Goal: Task Accomplishment & Management: Manage account settings

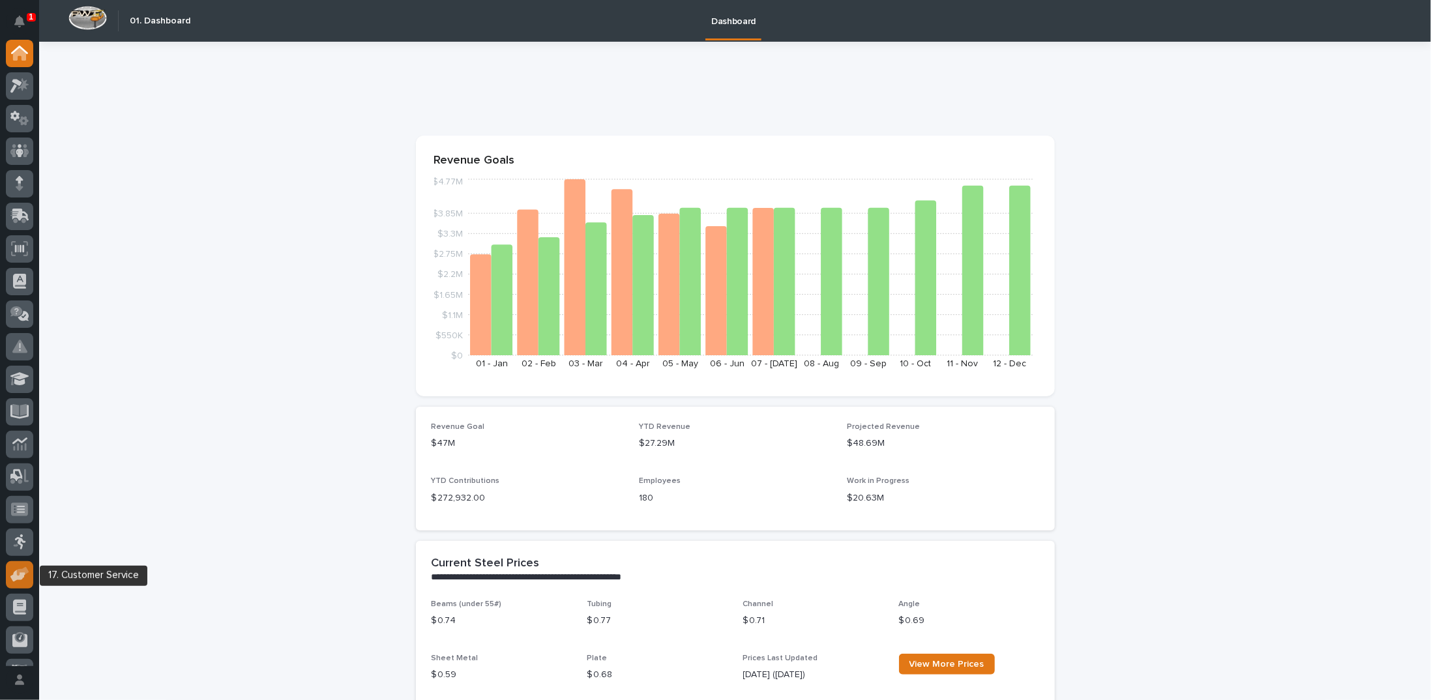
click at [17, 573] on icon at bounding box center [23, 571] width 12 height 9
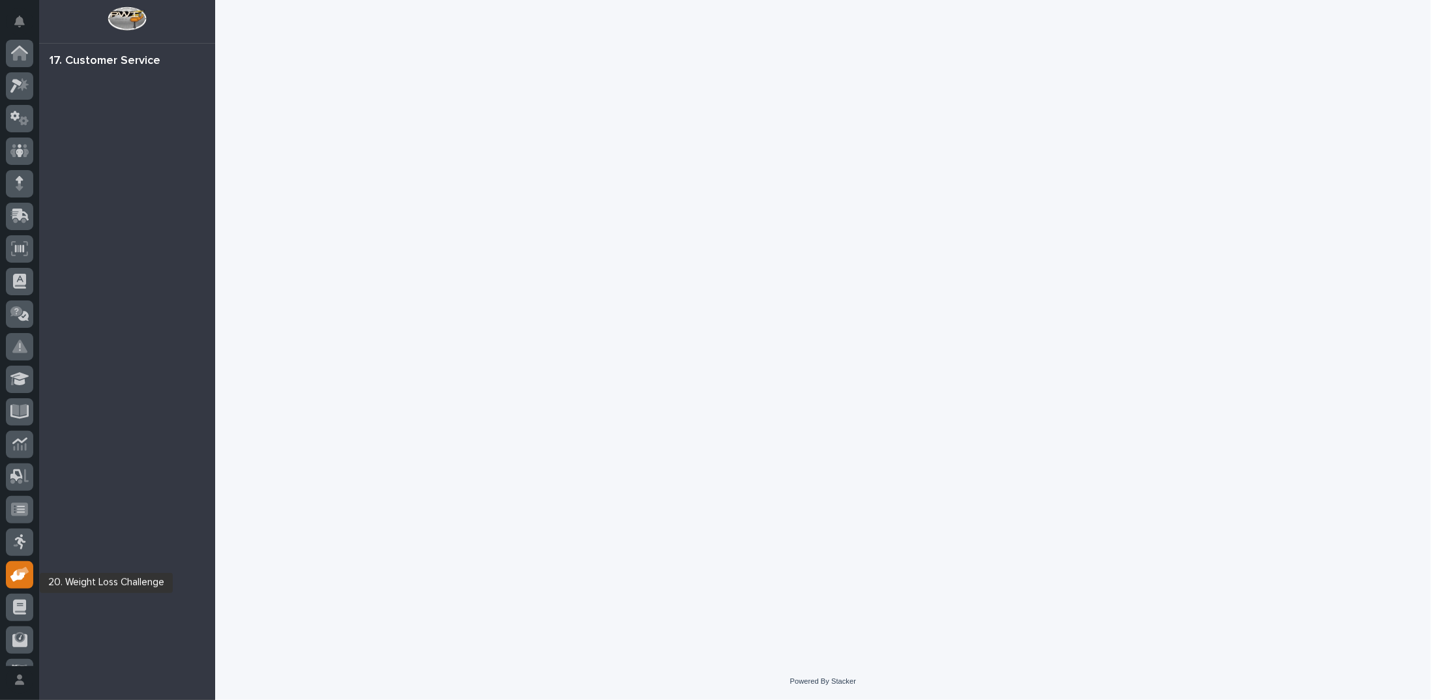
scroll to position [58, 0]
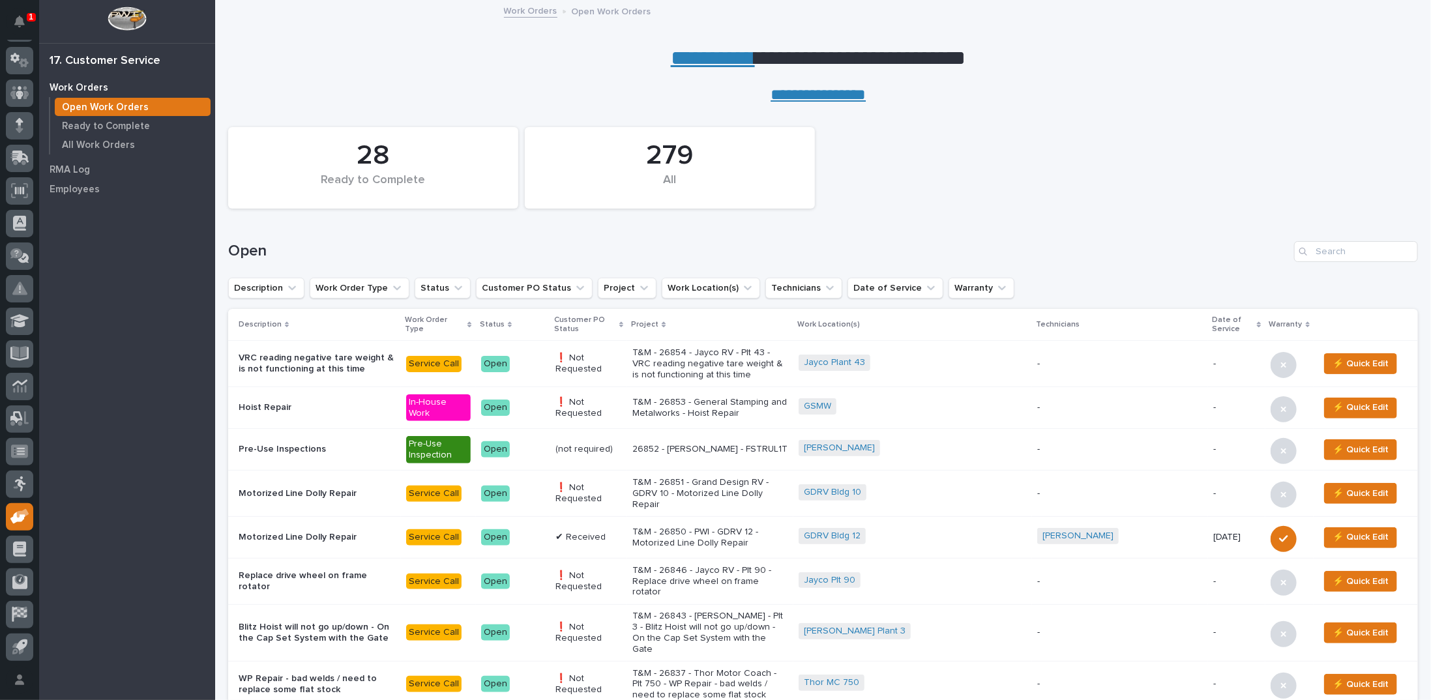
click at [681, 59] on link "**********" at bounding box center [713, 58] width 84 height 21
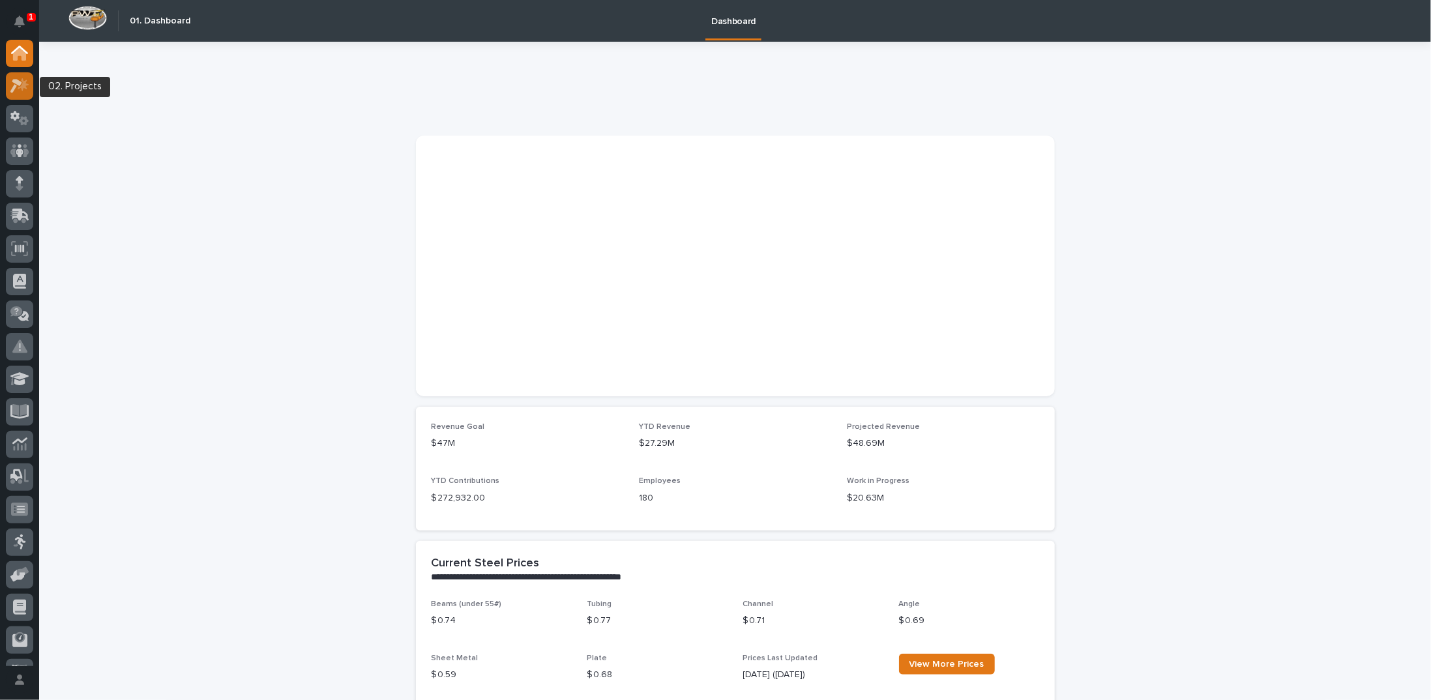
click at [22, 81] on icon at bounding box center [23, 84] width 11 height 13
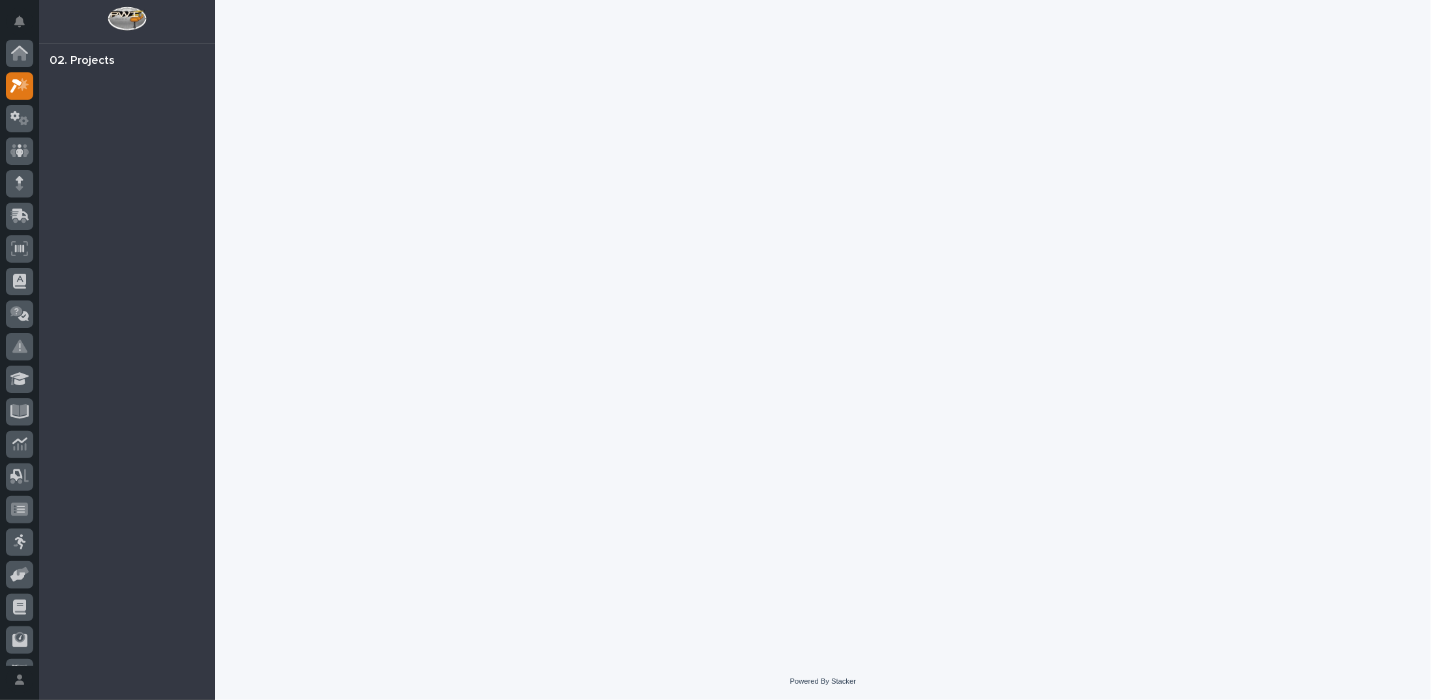
scroll to position [33, 0]
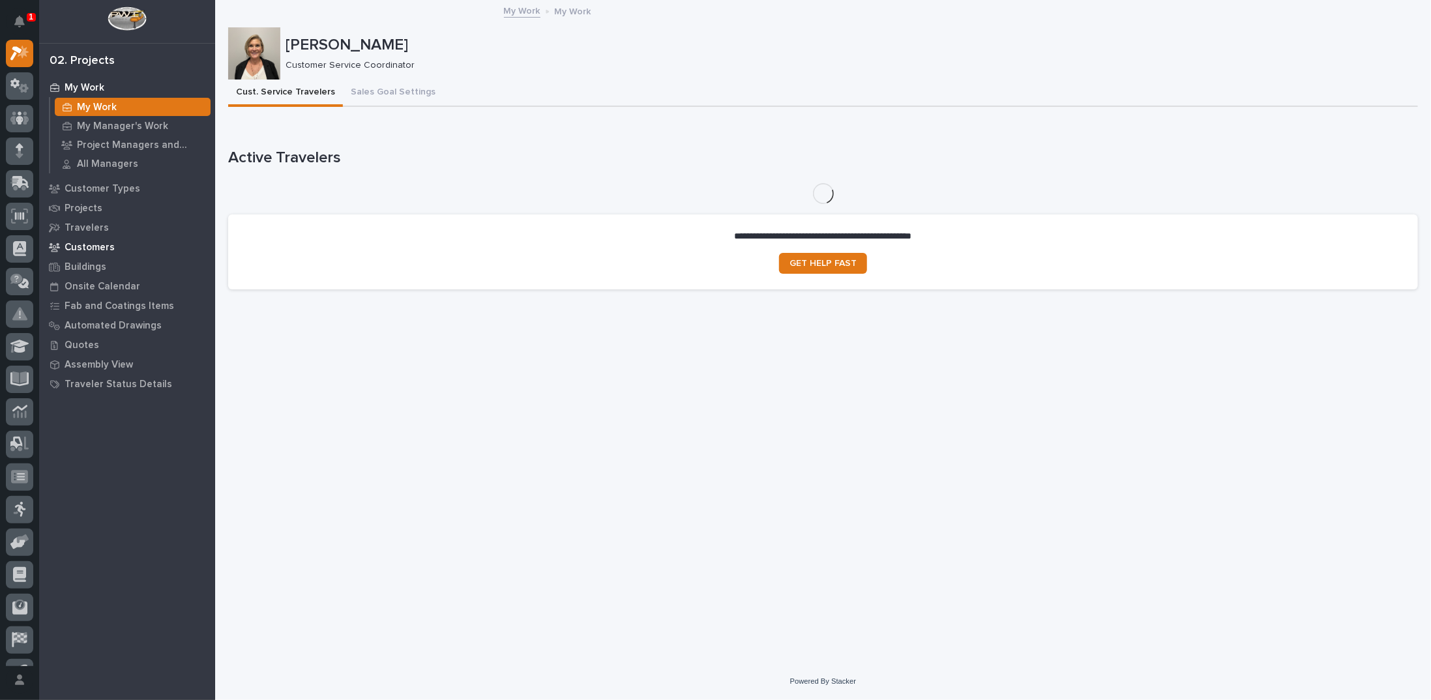
click at [109, 248] on p "Customers" at bounding box center [90, 248] width 50 height 12
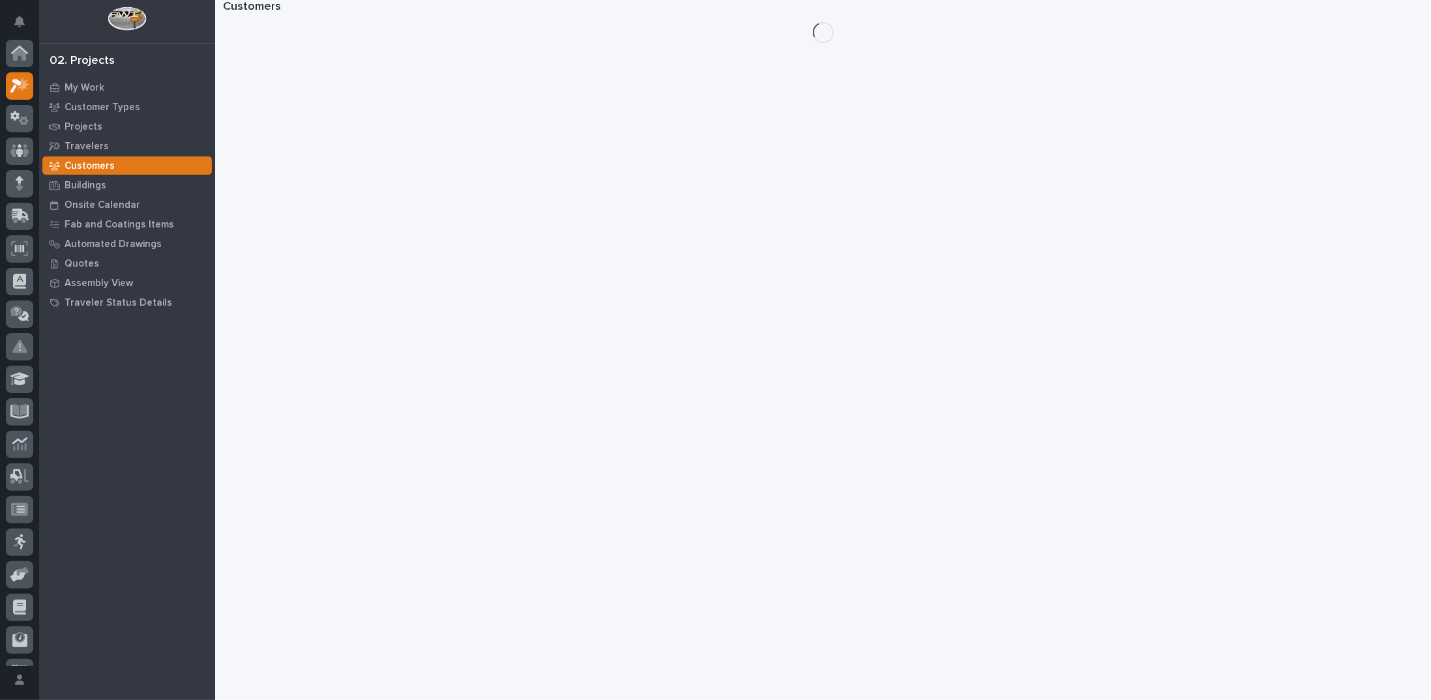
scroll to position [33, 0]
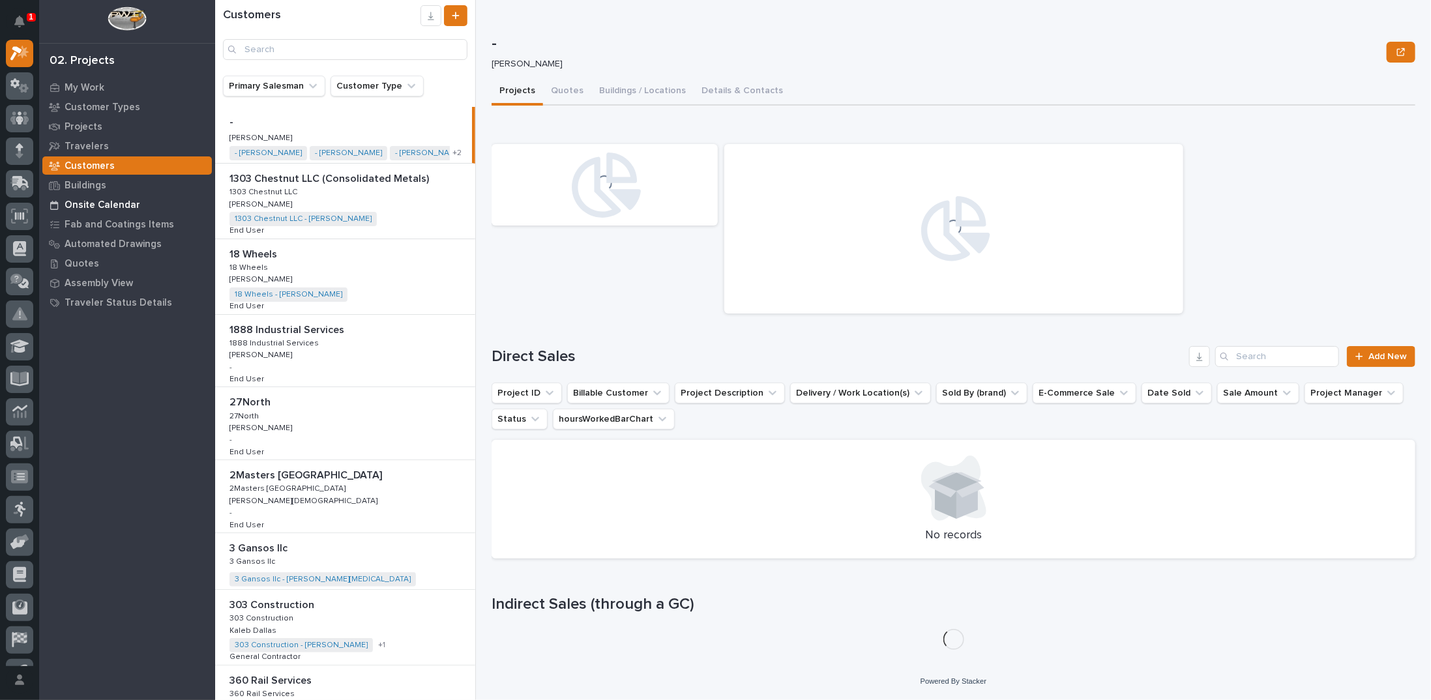
click at [108, 208] on p "Onsite Calendar" at bounding box center [103, 206] width 76 height 12
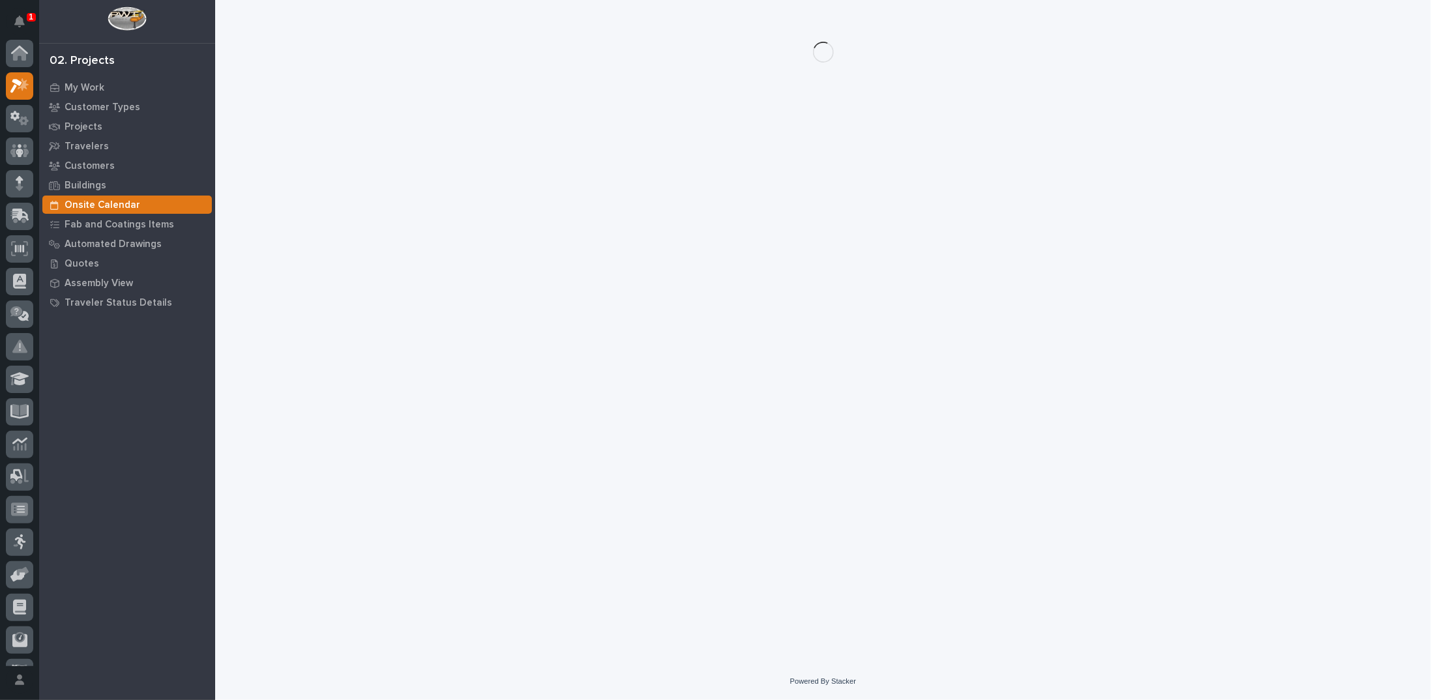
scroll to position [33, 0]
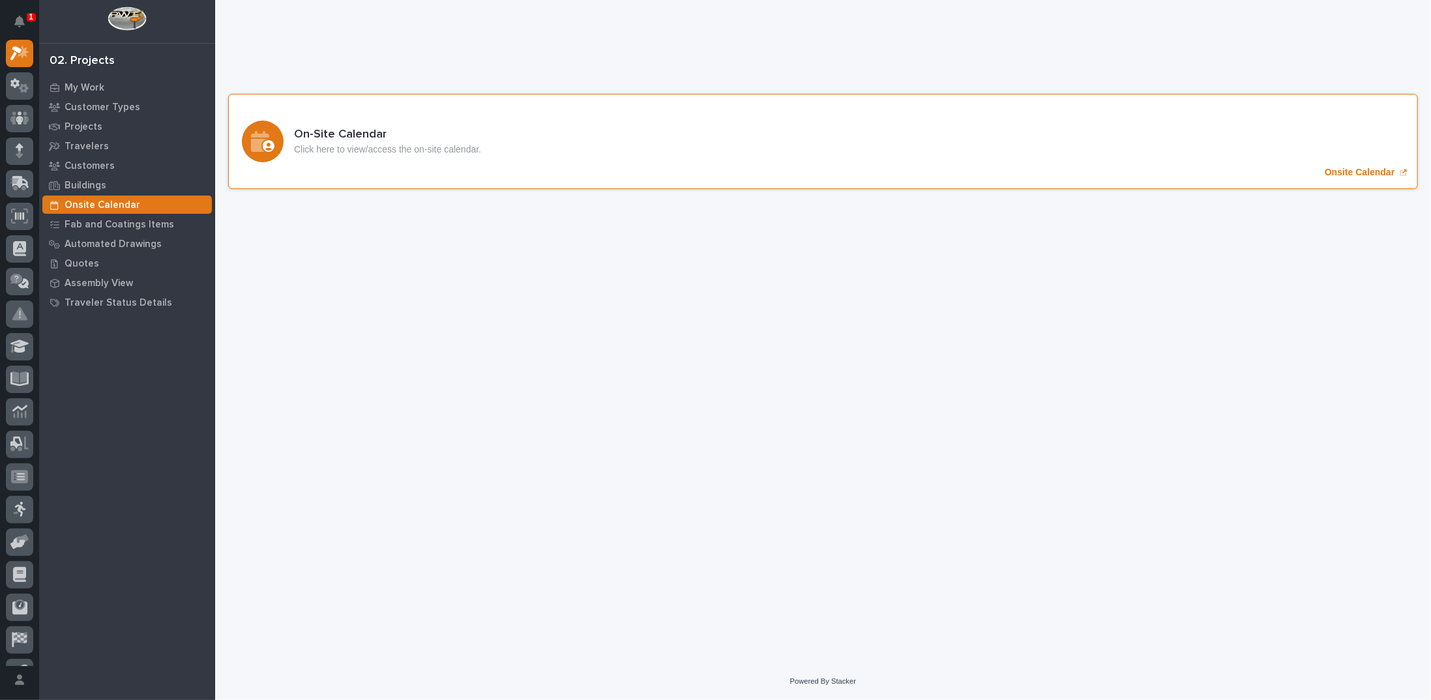
click at [1349, 172] on p "Onsite Calendar" at bounding box center [1360, 172] width 70 height 11
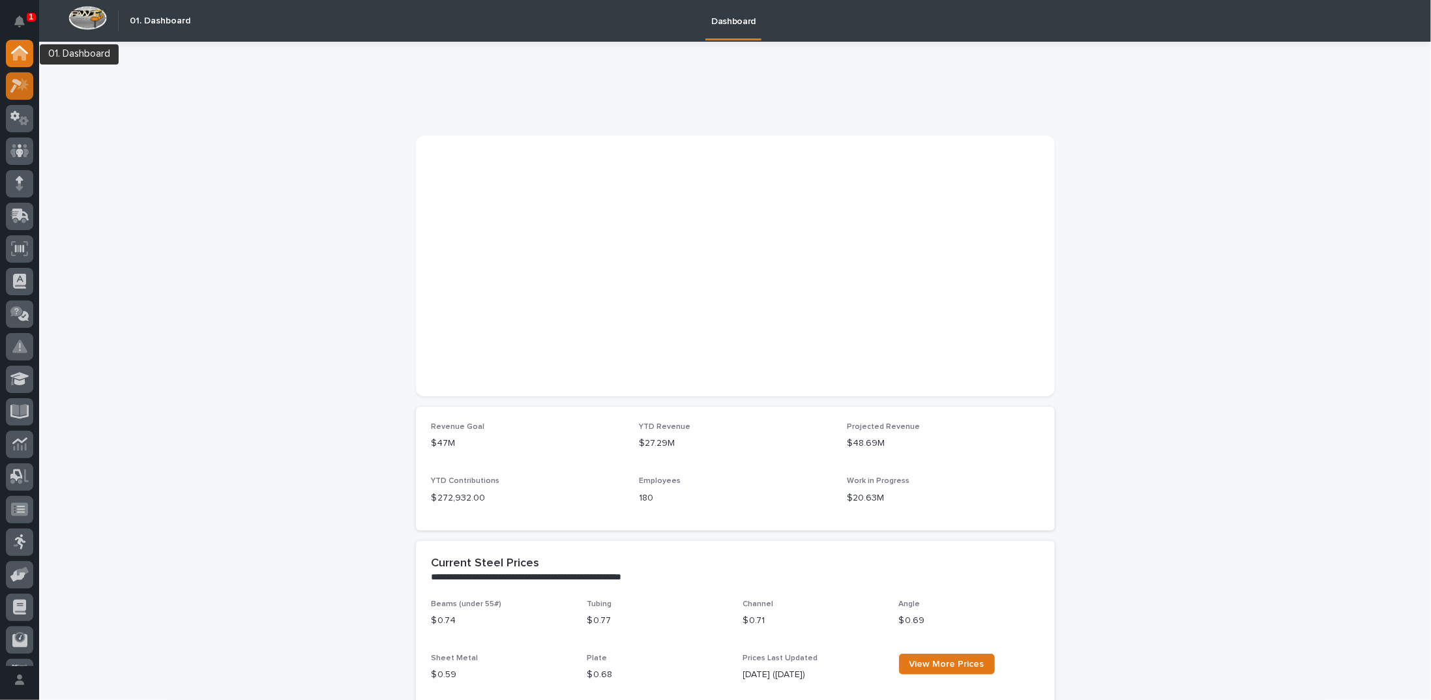
click at [19, 78] on icon at bounding box center [19, 85] width 19 height 15
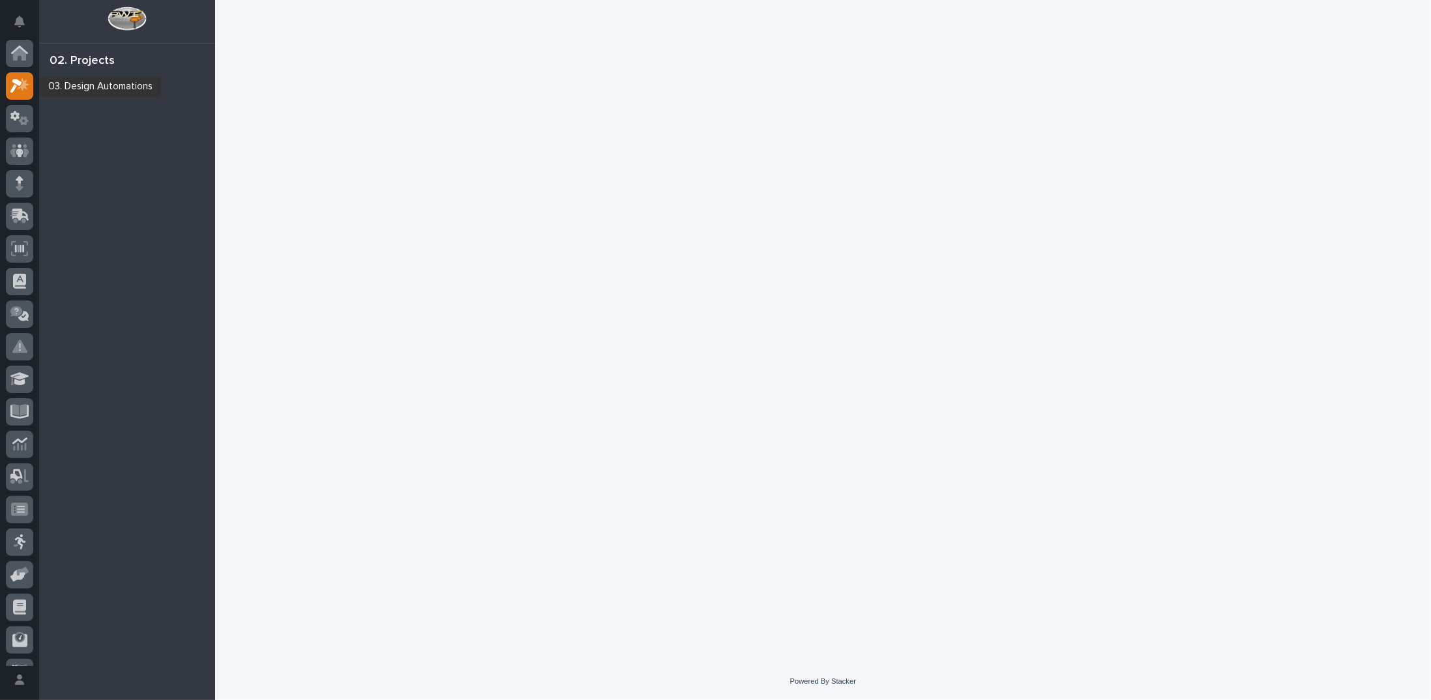
scroll to position [33, 0]
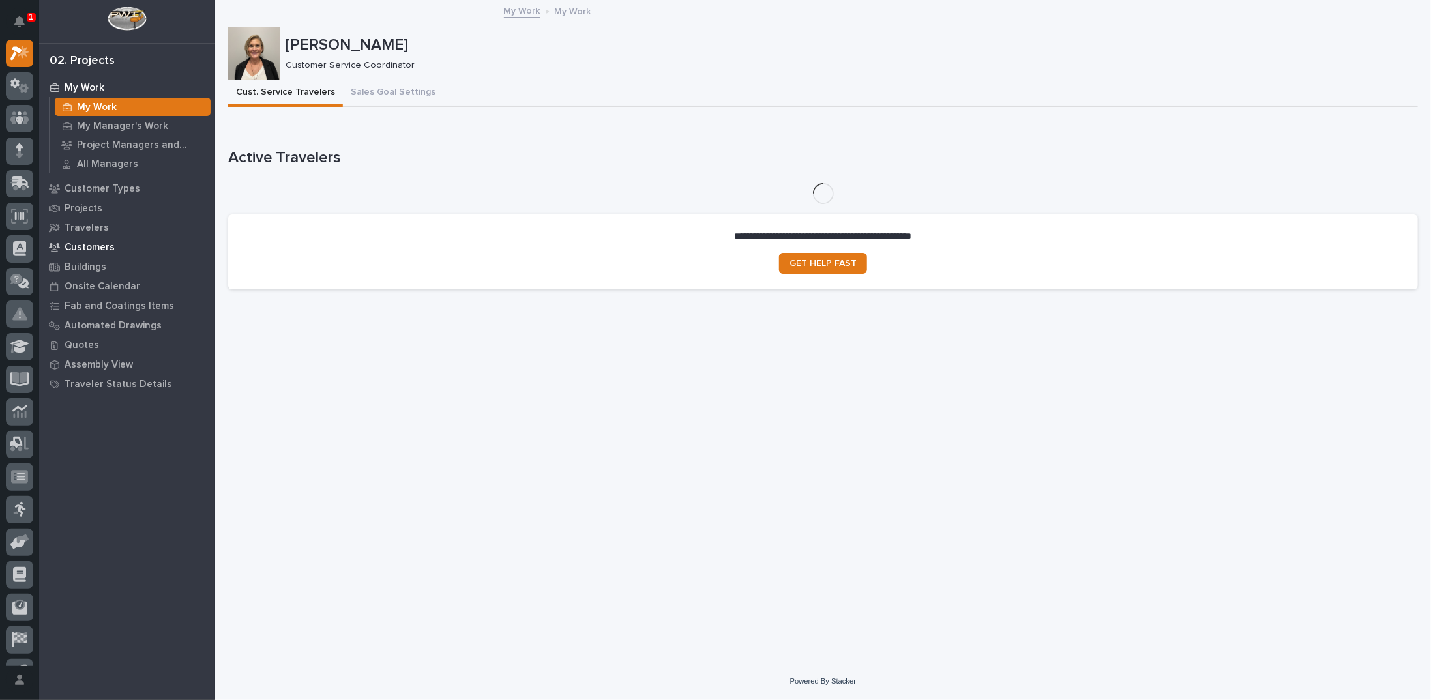
click at [106, 244] on p "Customers" at bounding box center [90, 248] width 50 height 12
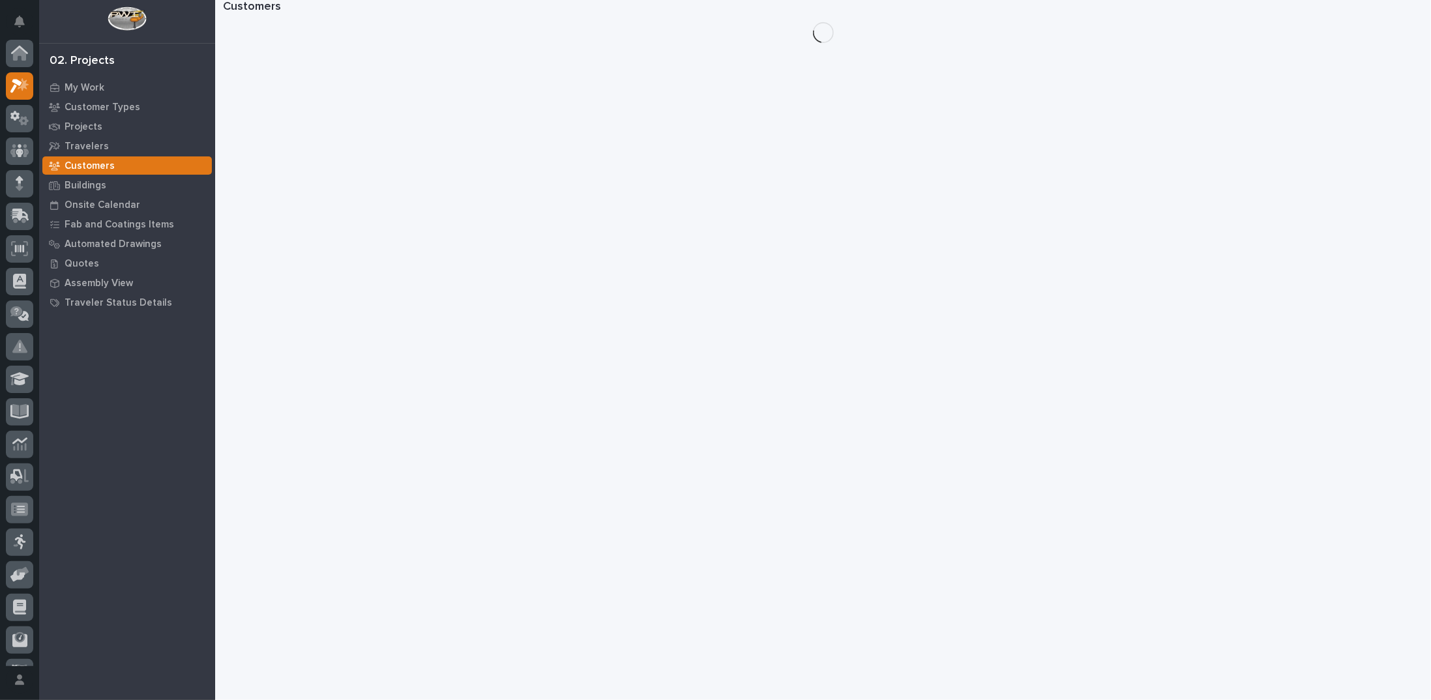
scroll to position [33, 0]
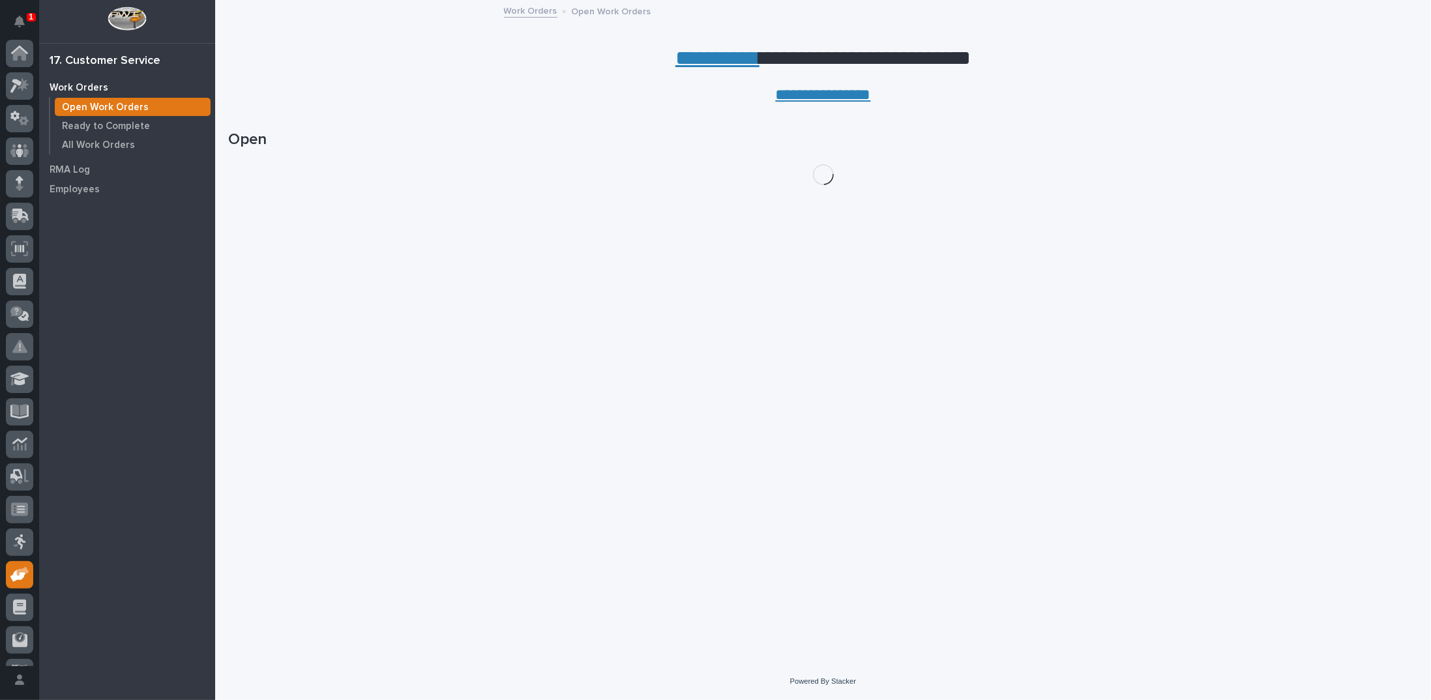
scroll to position [58, 0]
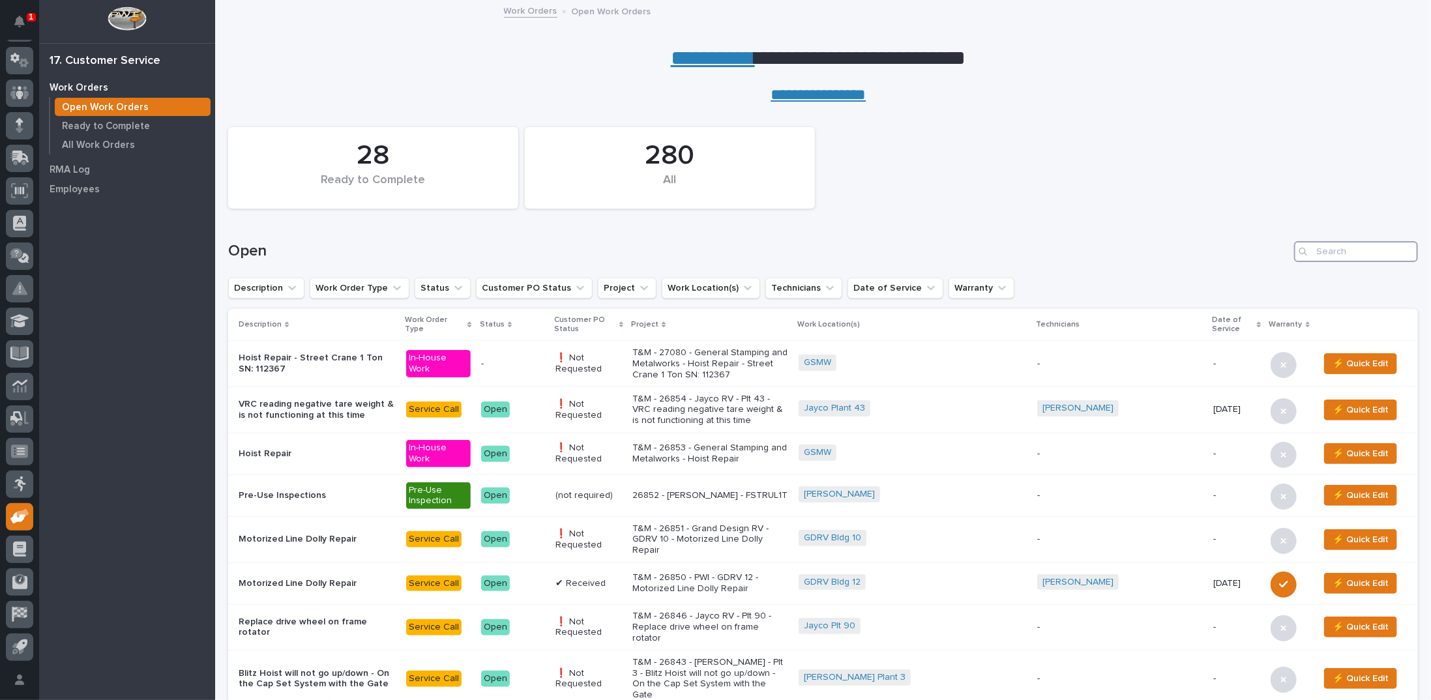
click at [1315, 252] on input "Search" at bounding box center [1356, 251] width 124 height 21
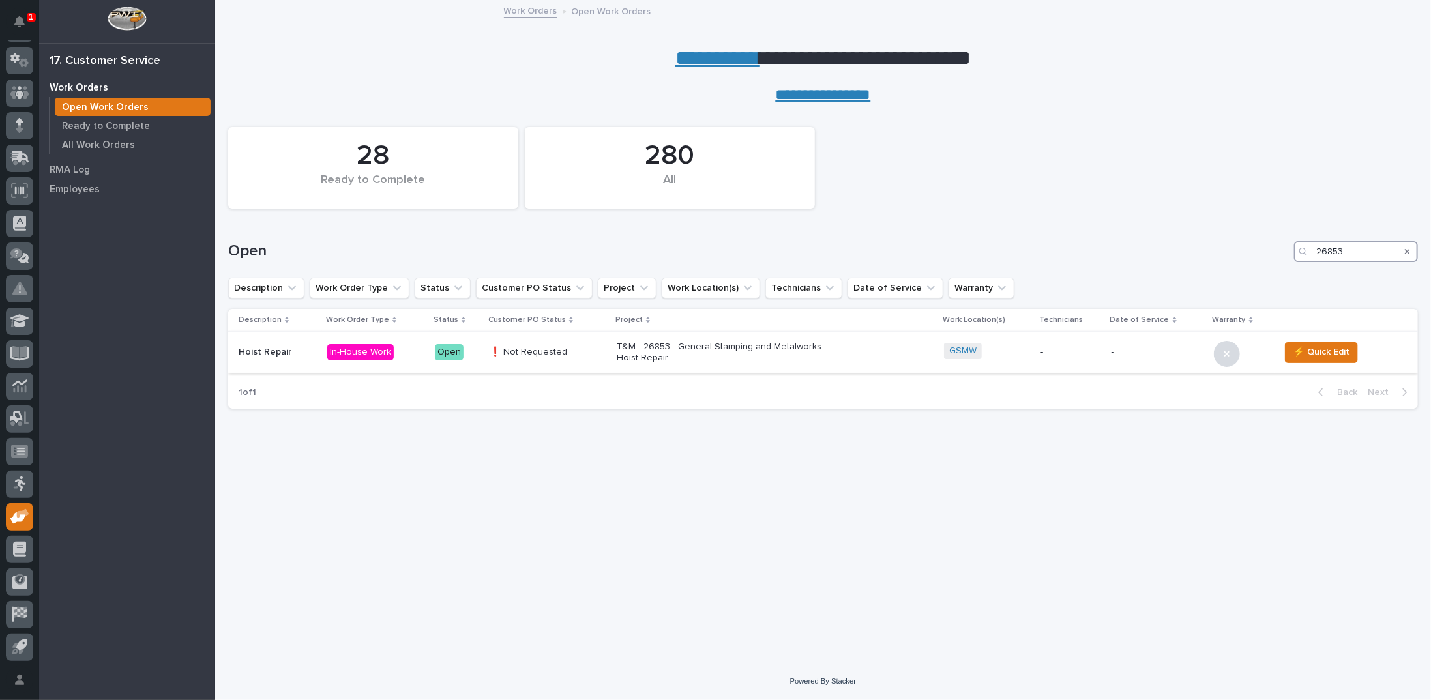
type input "26853"
click at [743, 350] on p "T&M - 26853 - General Stamping and Metalworks - Hoist Repair" at bounding box center [731, 353] width 228 height 22
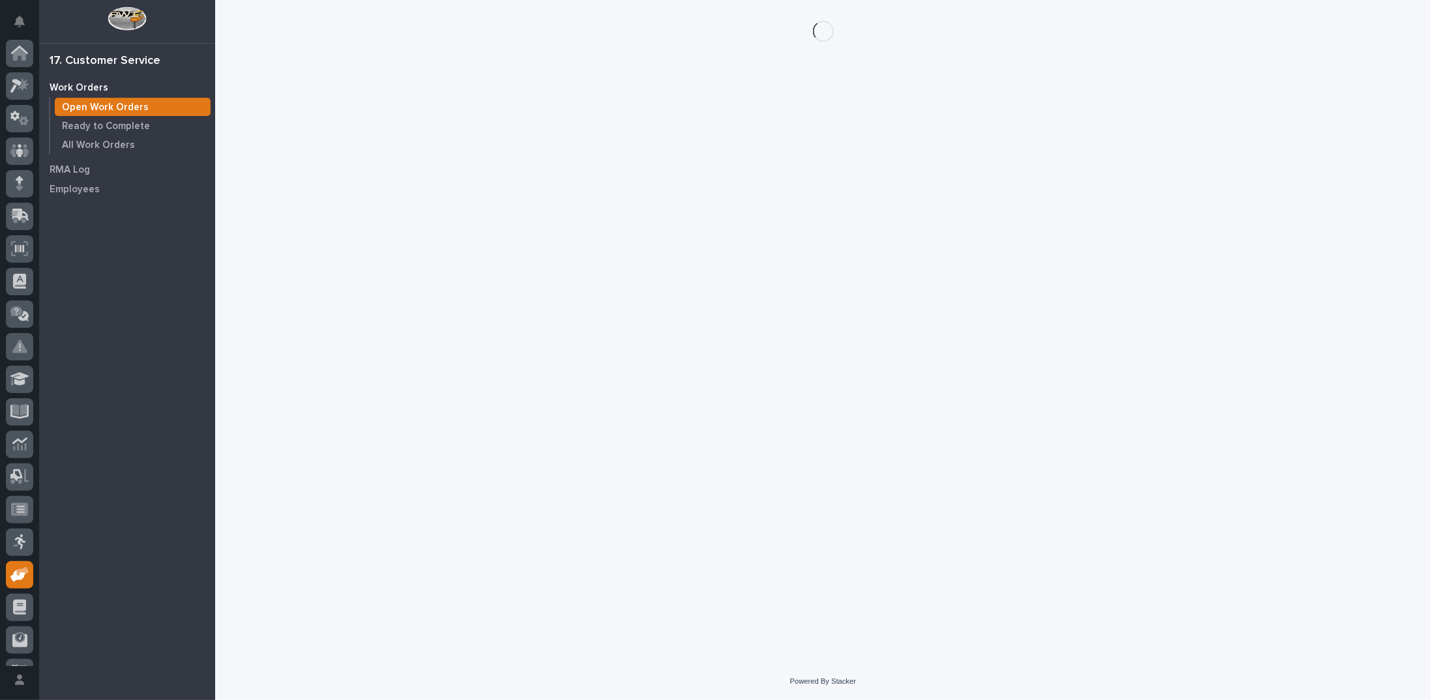
scroll to position [58, 0]
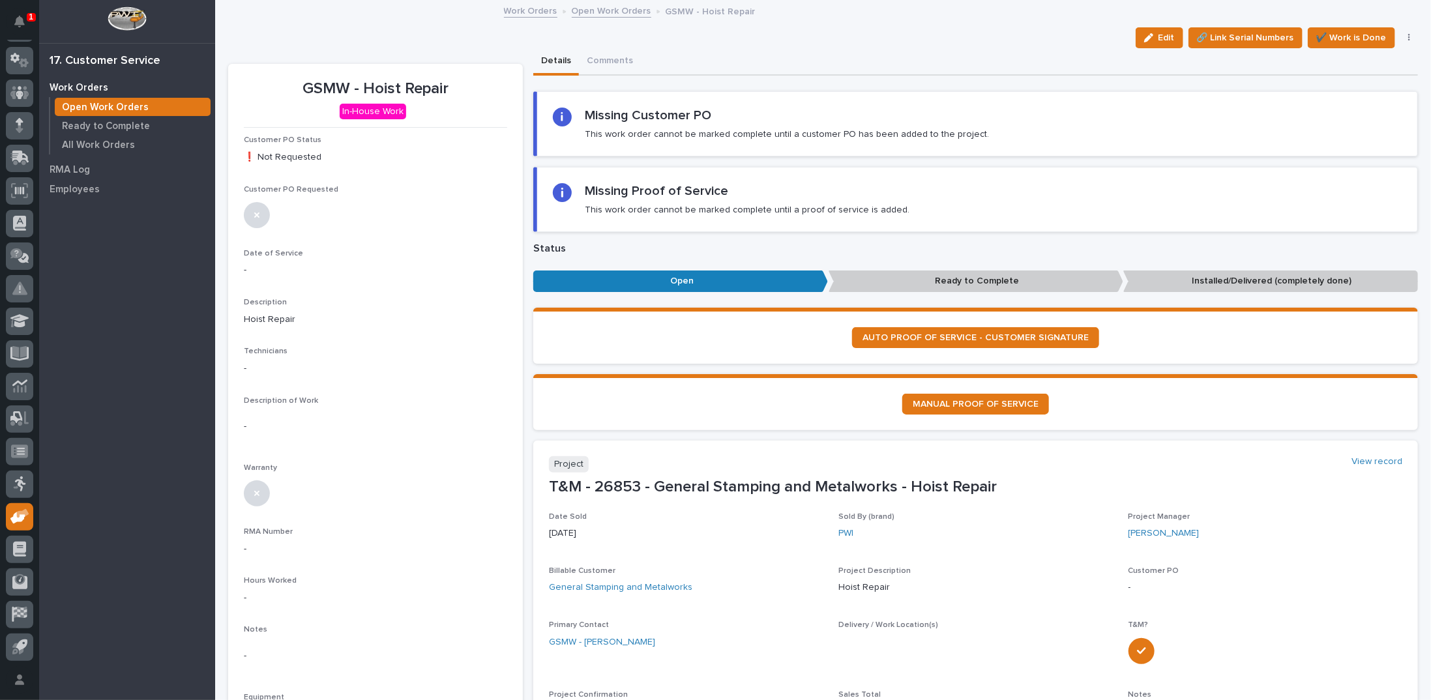
click at [1148, 37] on div "button" at bounding box center [1151, 37] width 14 height 9
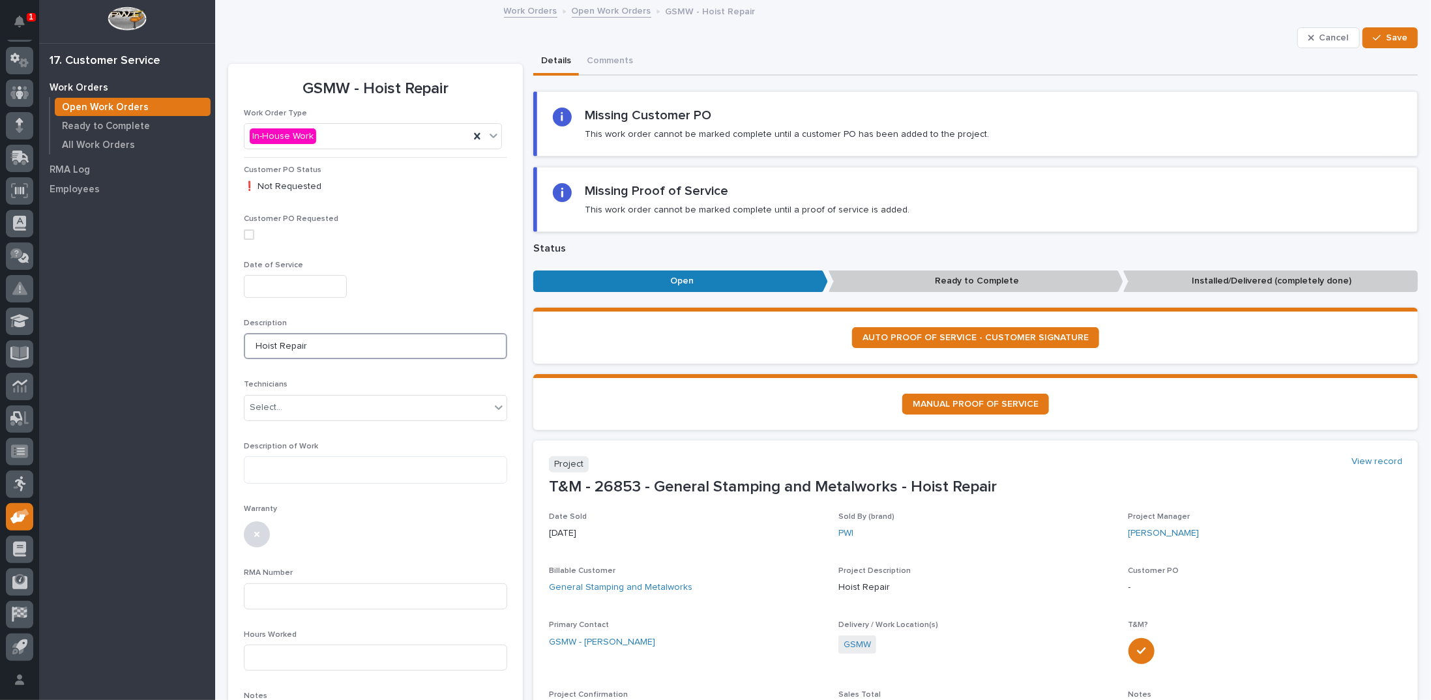
click at [321, 346] on input "Hoist Repair" at bounding box center [375, 346] width 263 height 26
type input "Hoist Repair - Street Crane 1 Ton SN: 112366"
click at [1394, 29] on button "Save" at bounding box center [1390, 37] width 55 height 21
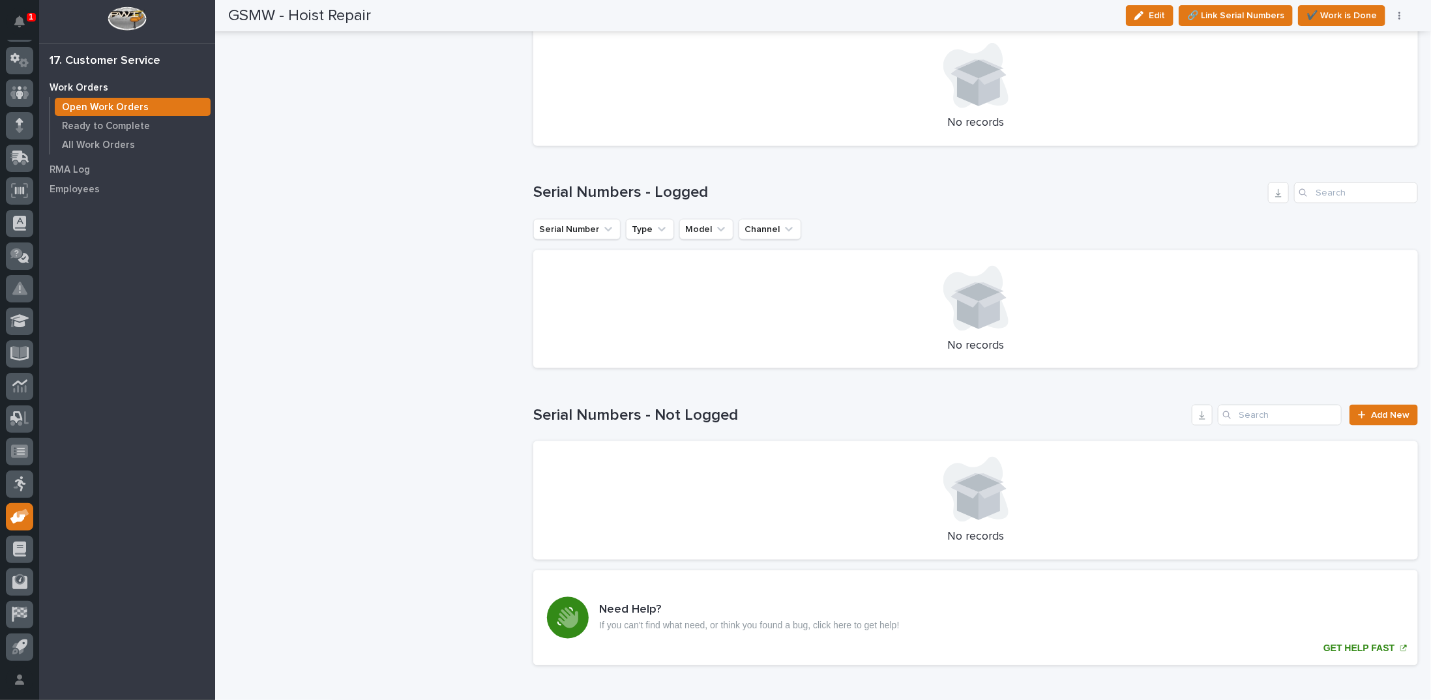
scroll to position [1109, 0]
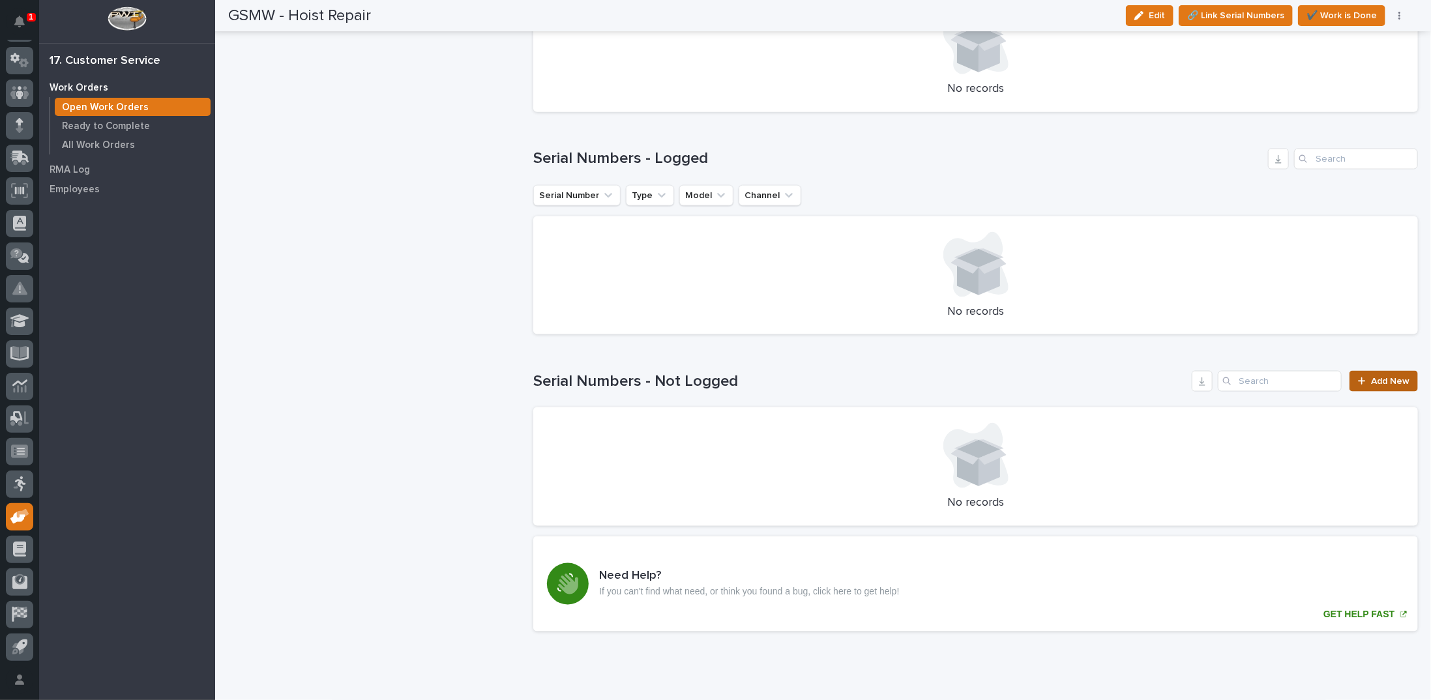
click at [1358, 380] on icon at bounding box center [1361, 381] width 7 height 7
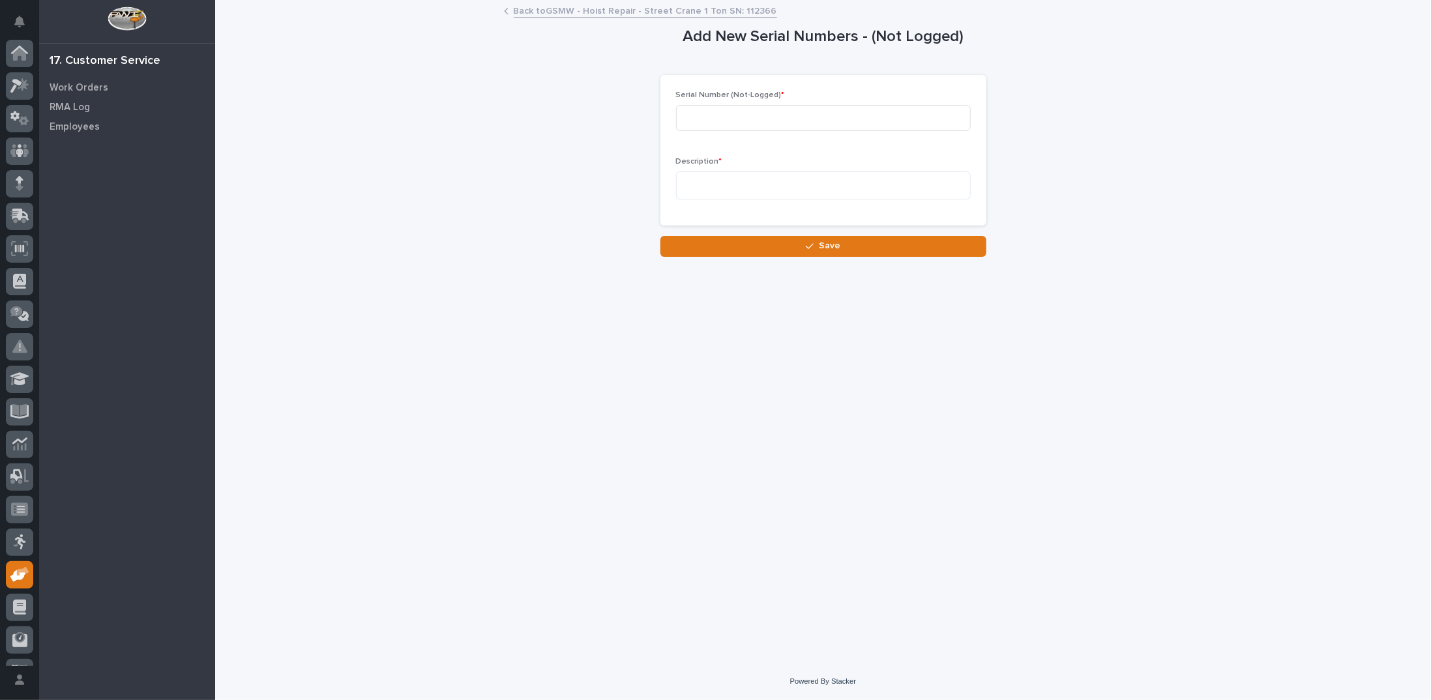
scroll to position [58, 0]
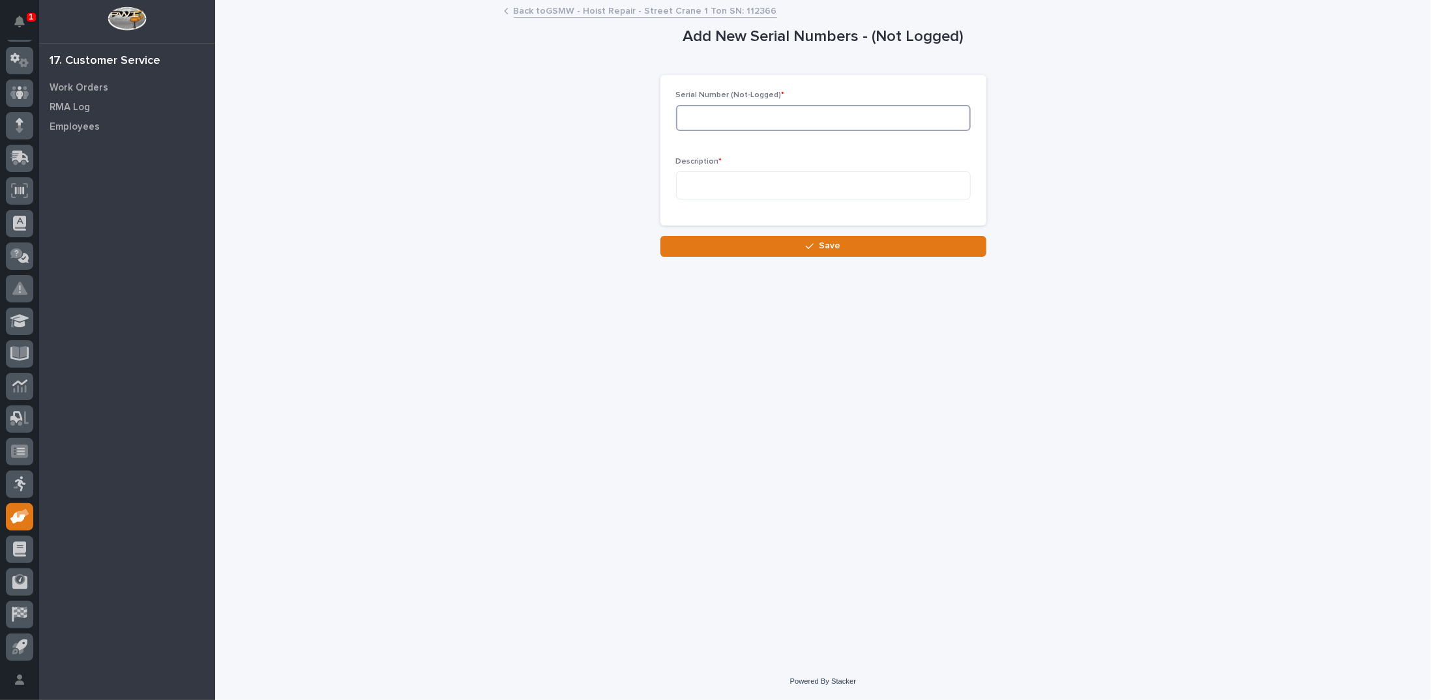
click at [852, 119] on input at bounding box center [823, 118] width 295 height 26
type input "112366"
type textarea "**********"
click at [807, 245] on icon "button" at bounding box center [810, 245] width 8 height 9
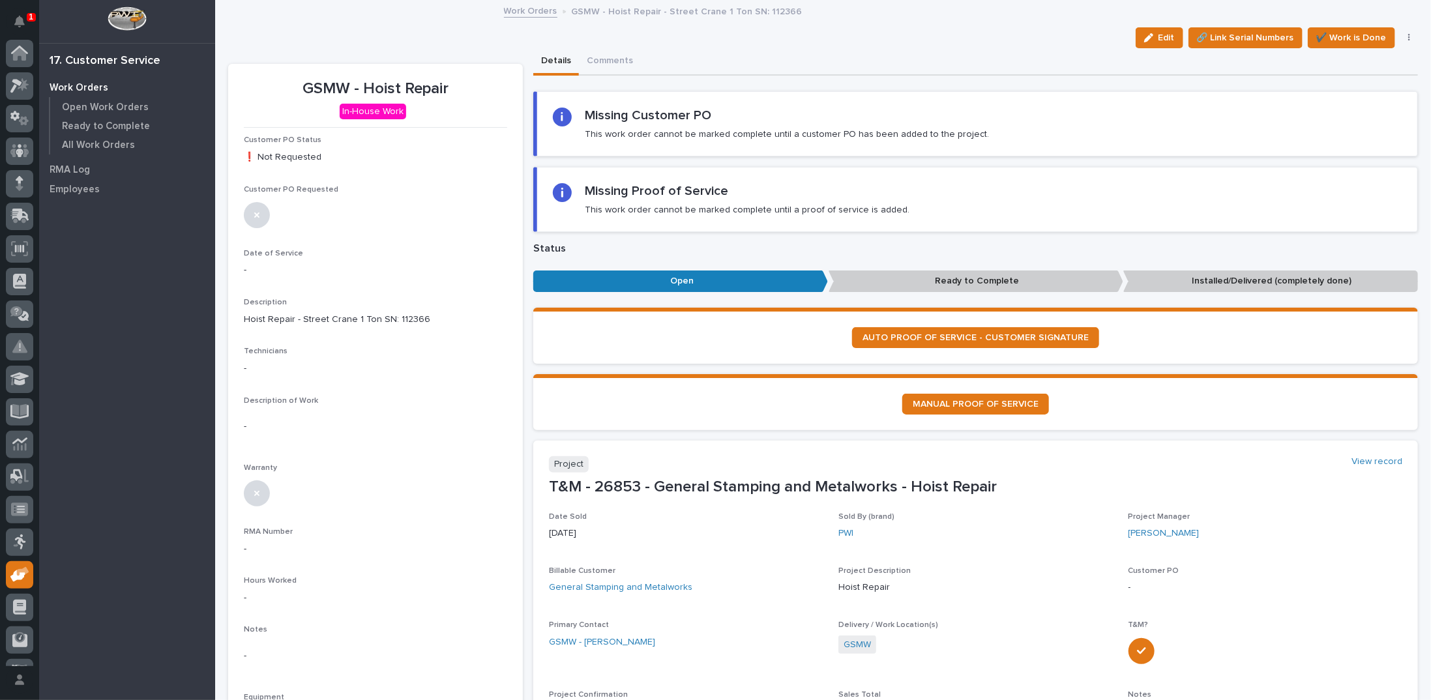
scroll to position [58, 0]
click at [507, 13] on link "Work Orders" at bounding box center [530, 10] width 53 height 15
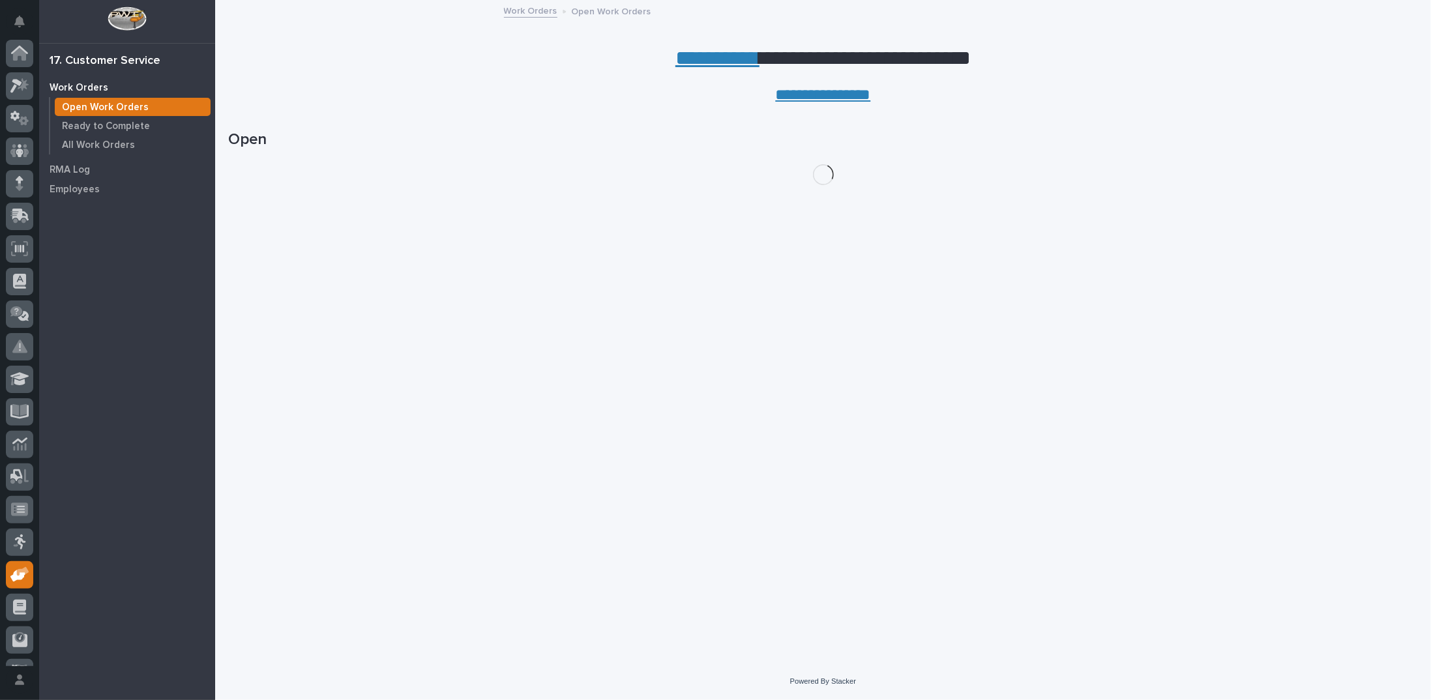
scroll to position [58, 0]
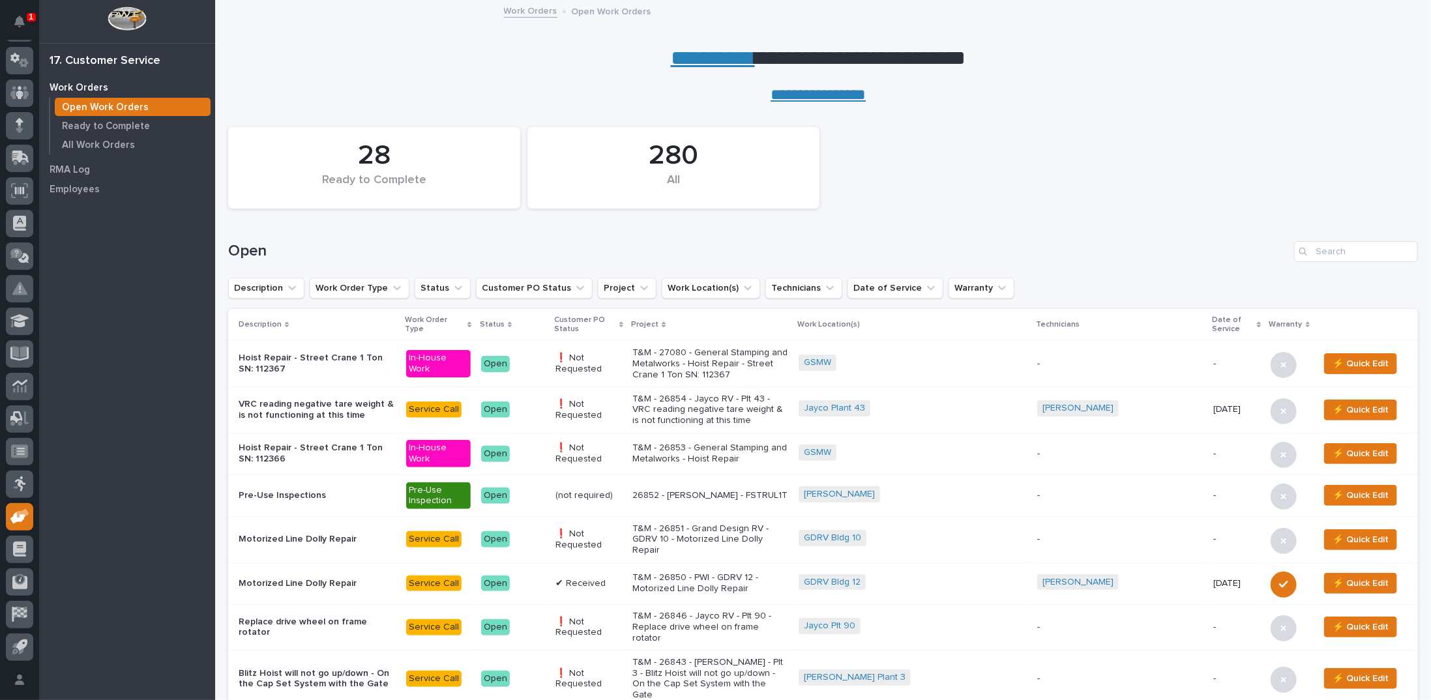
click at [681, 59] on link "**********" at bounding box center [713, 58] width 84 height 21
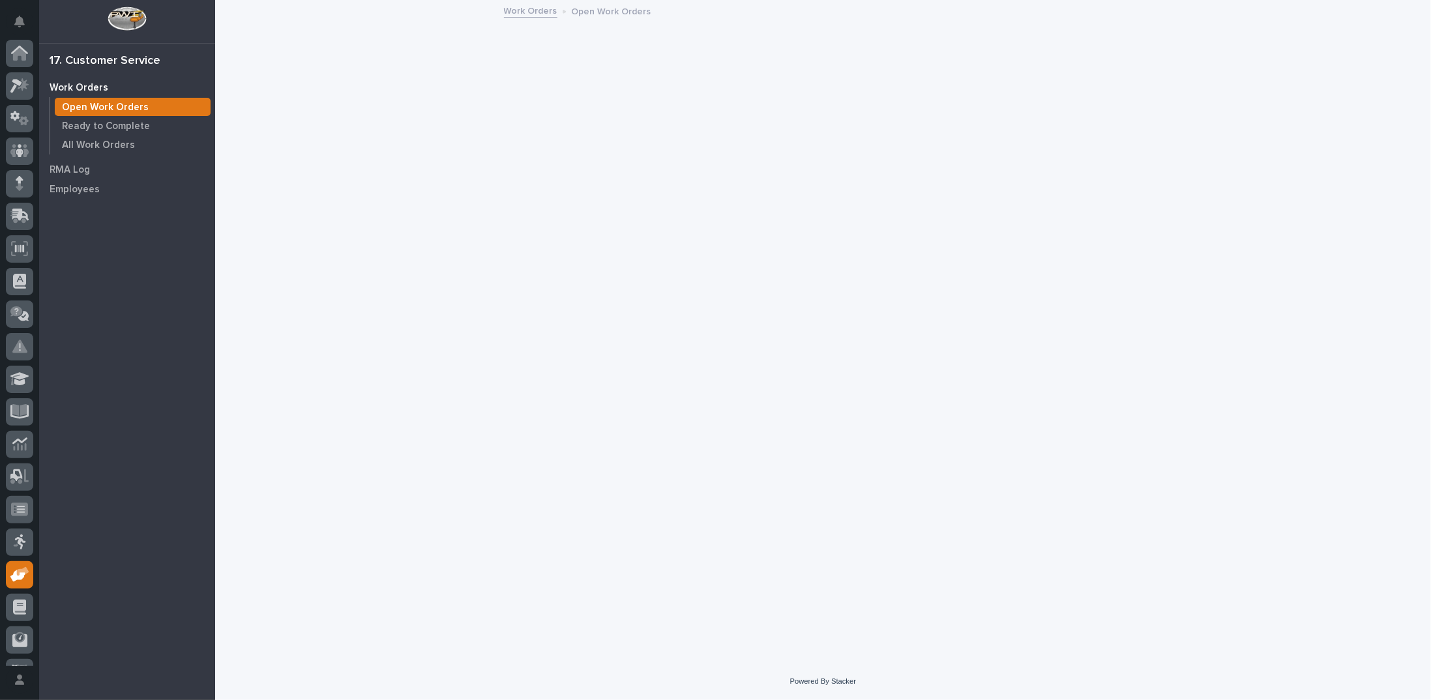
scroll to position [58, 0]
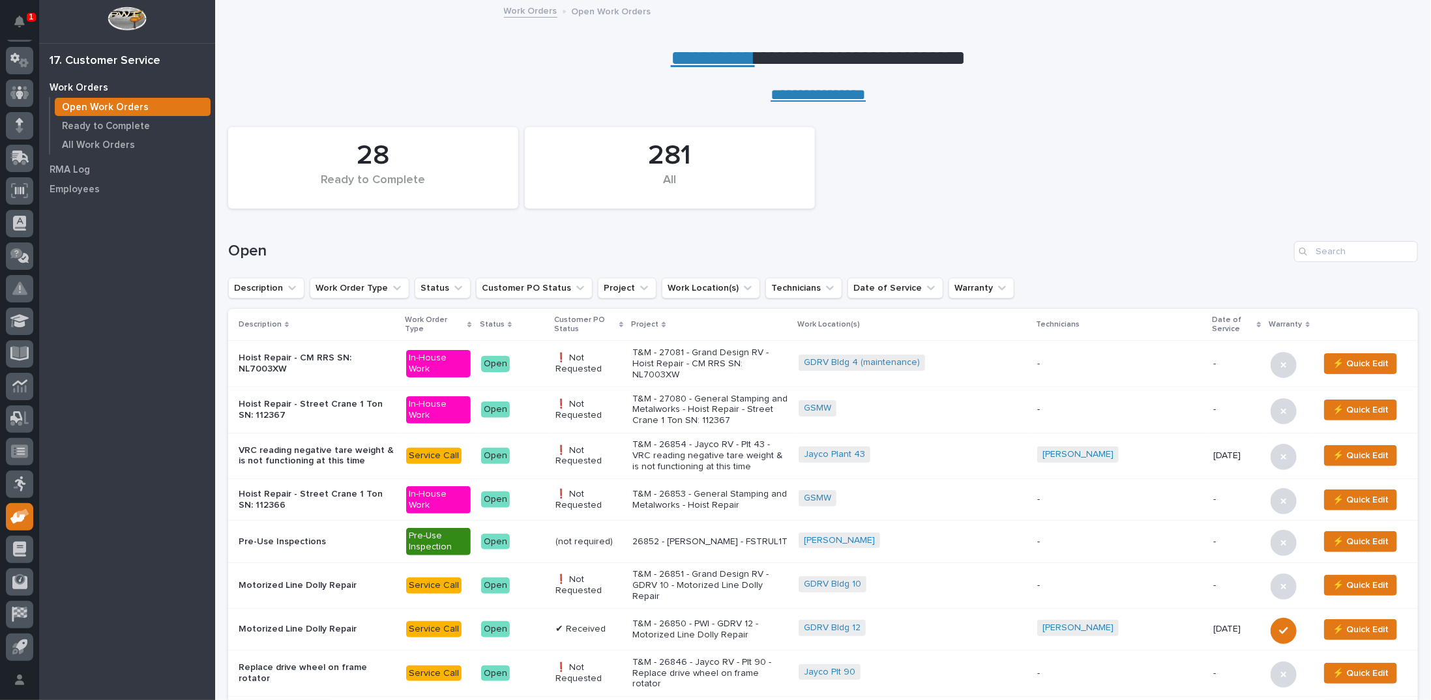
click at [685, 57] on link "**********" at bounding box center [713, 58] width 84 height 21
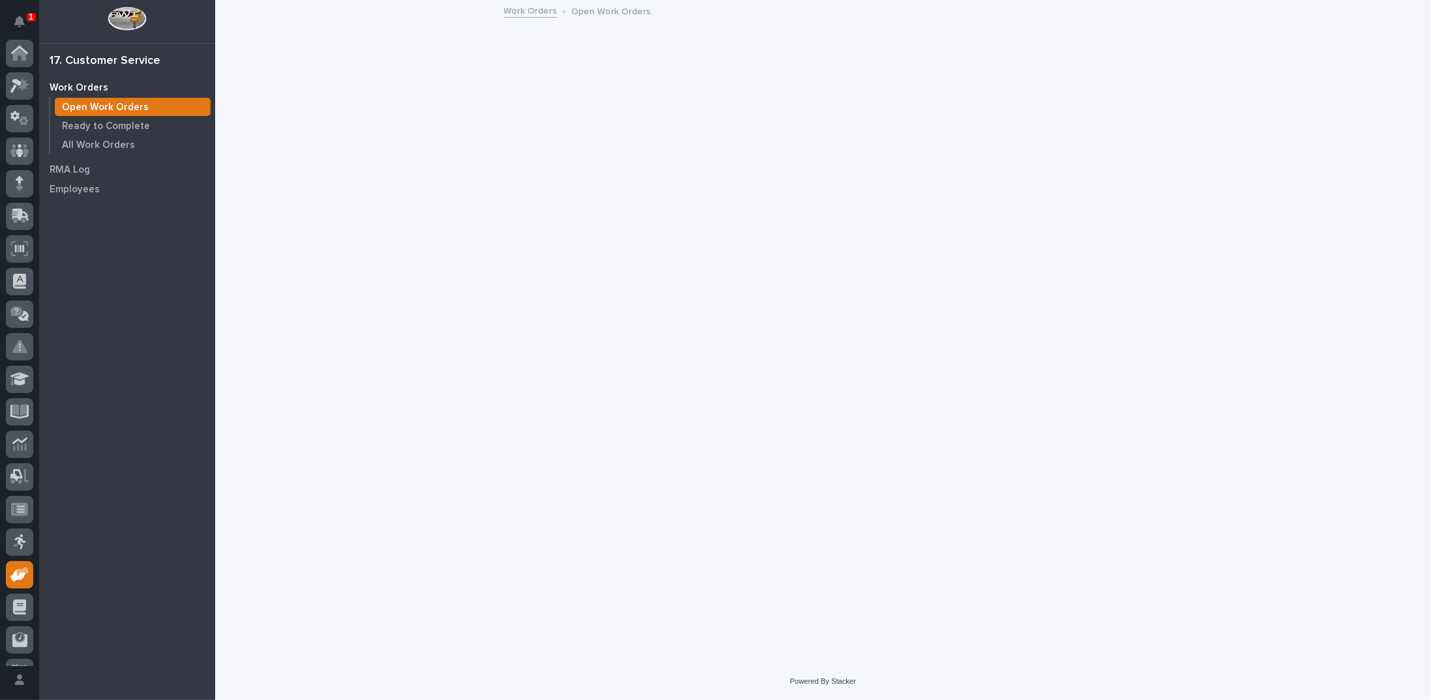
scroll to position [58, 0]
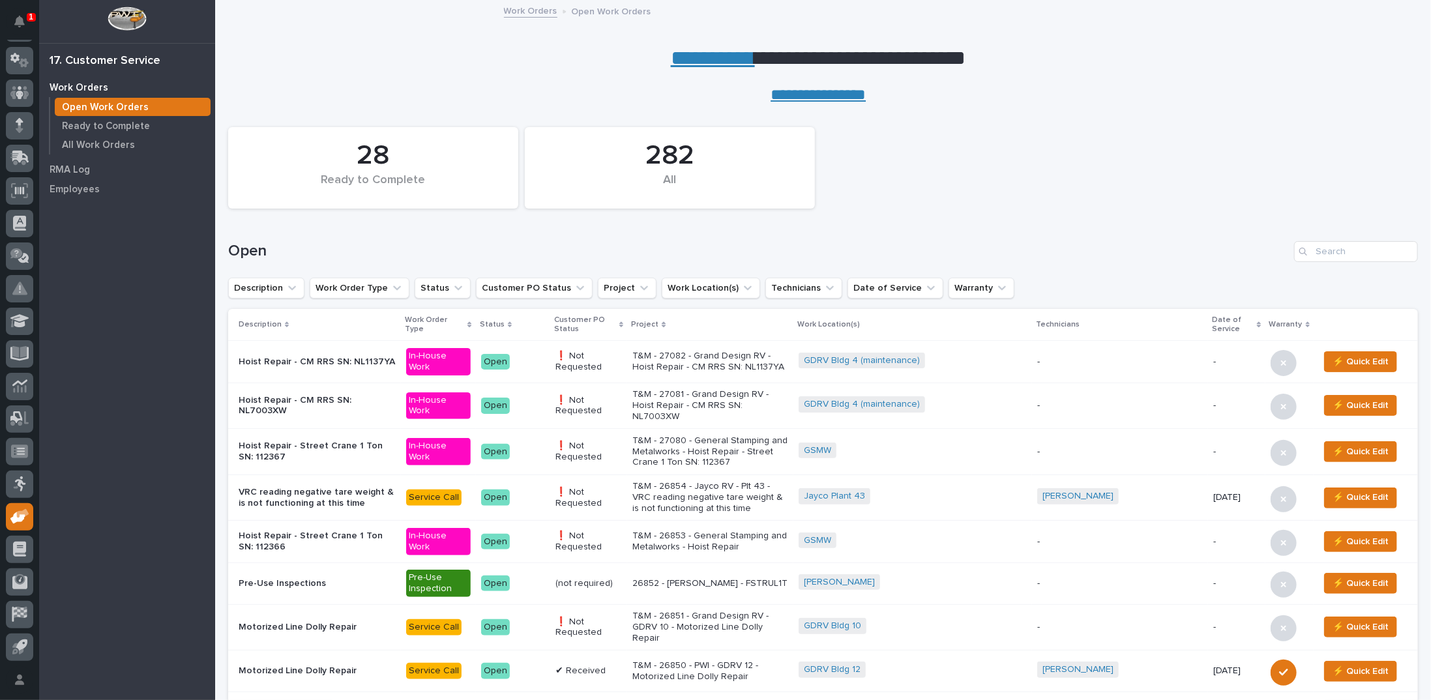
click at [703, 59] on link "**********" at bounding box center [713, 58] width 84 height 21
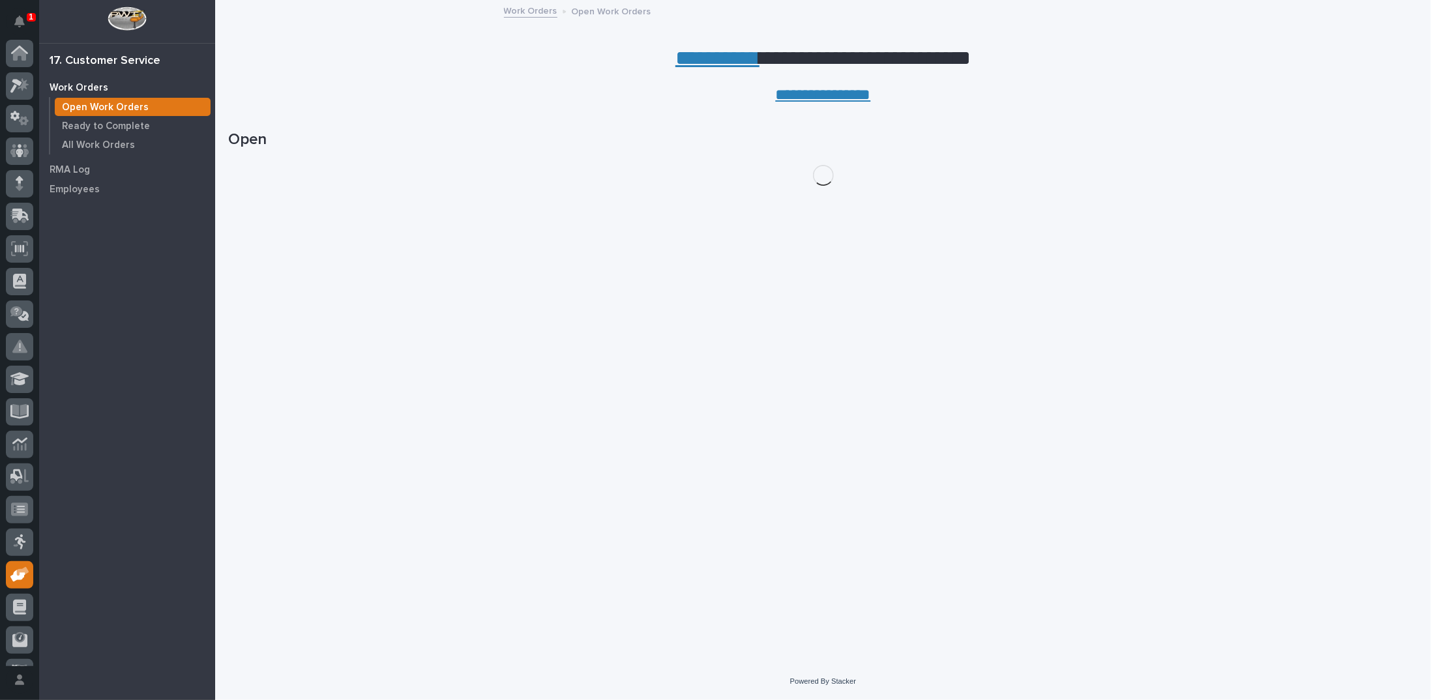
scroll to position [58, 0]
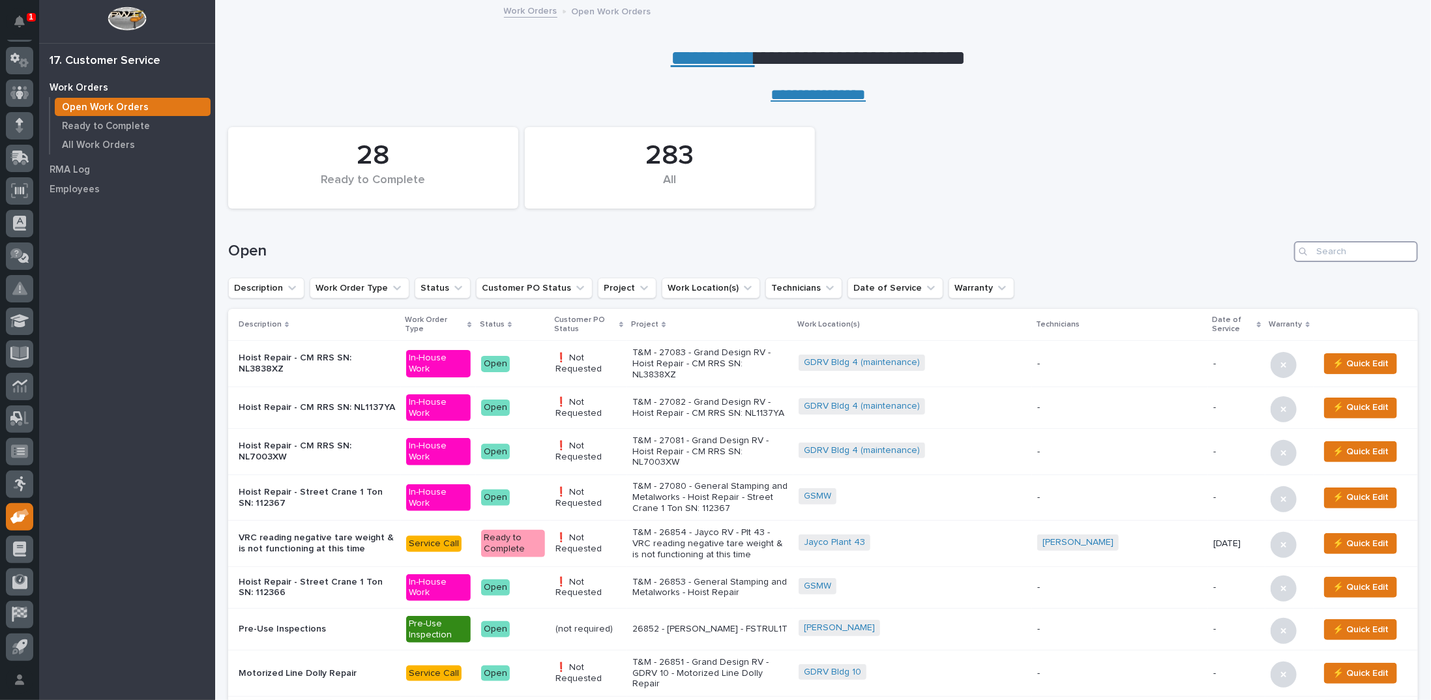
click at [1323, 254] on input "Search" at bounding box center [1356, 251] width 124 height 21
type input "26833"
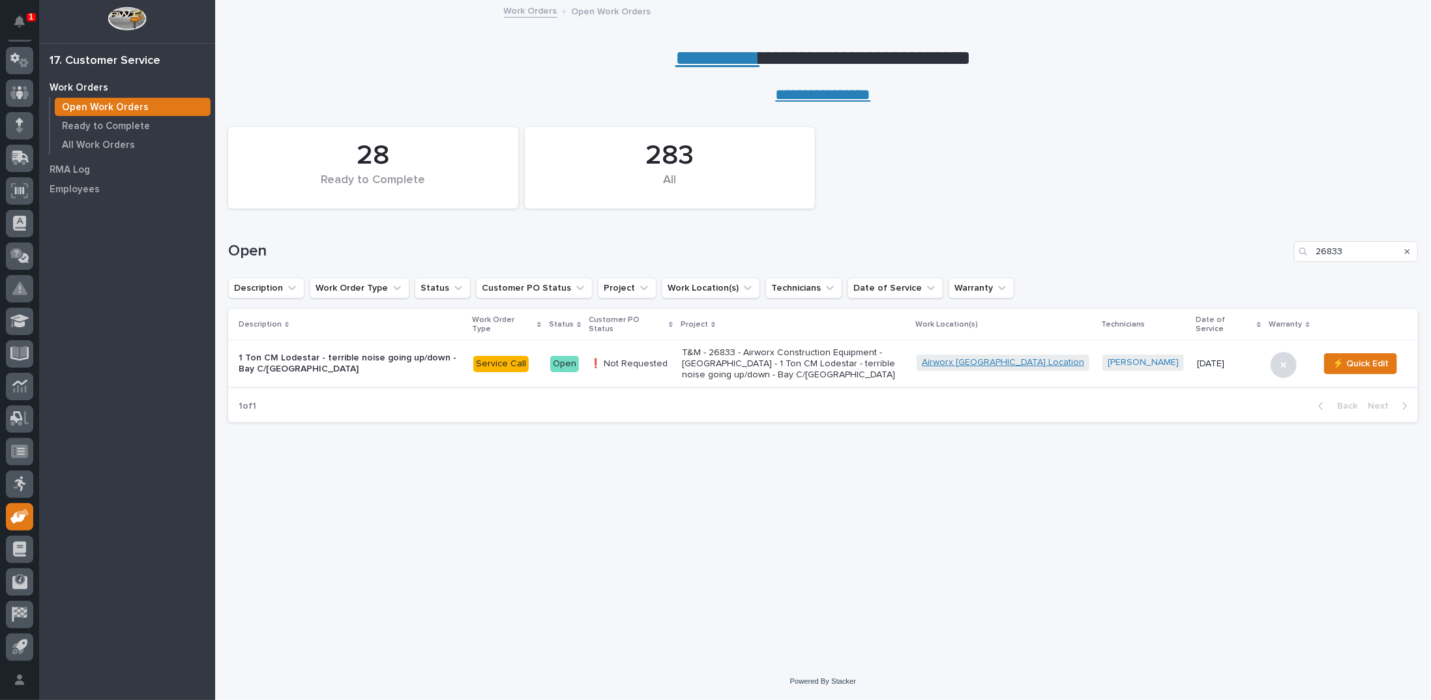
click at [1021, 357] on link "Airworx [GEOGRAPHIC_DATA] Location" at bounding box center [1003, 362] width 162 height 11
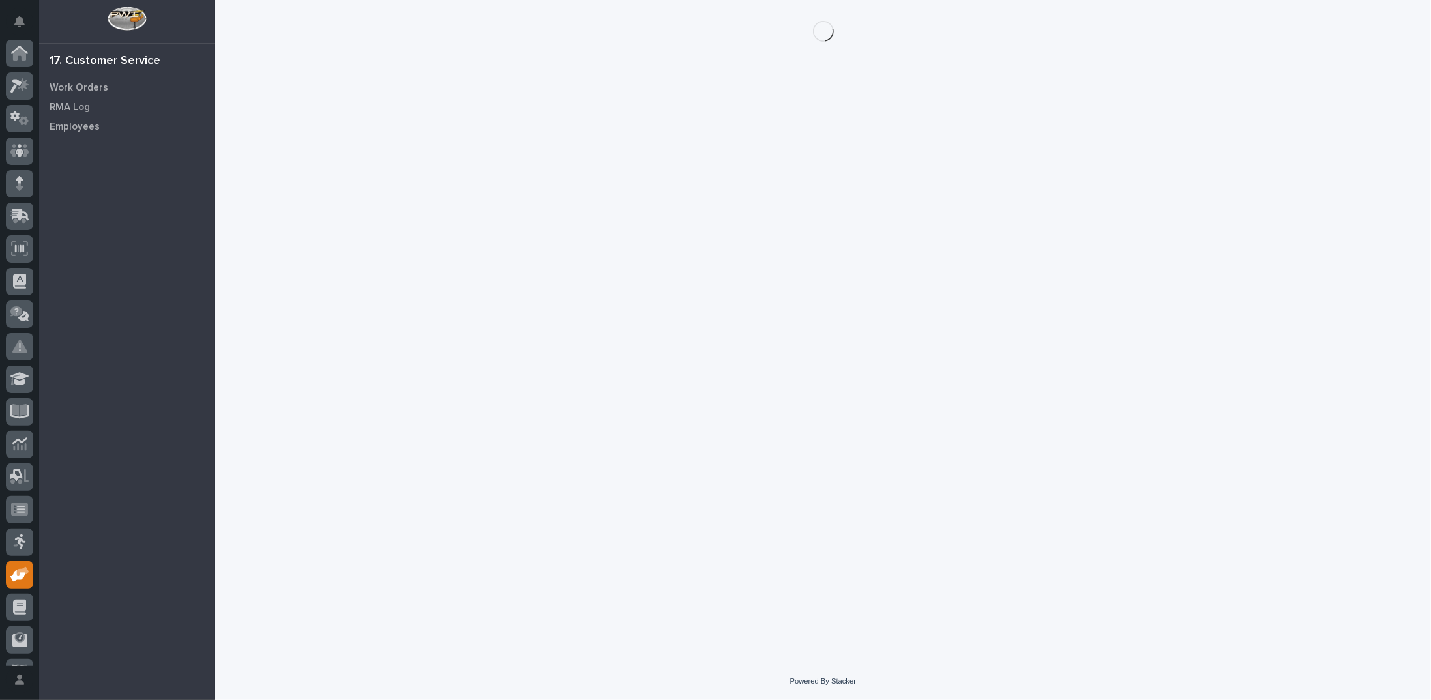
scroll to position [58, 0]
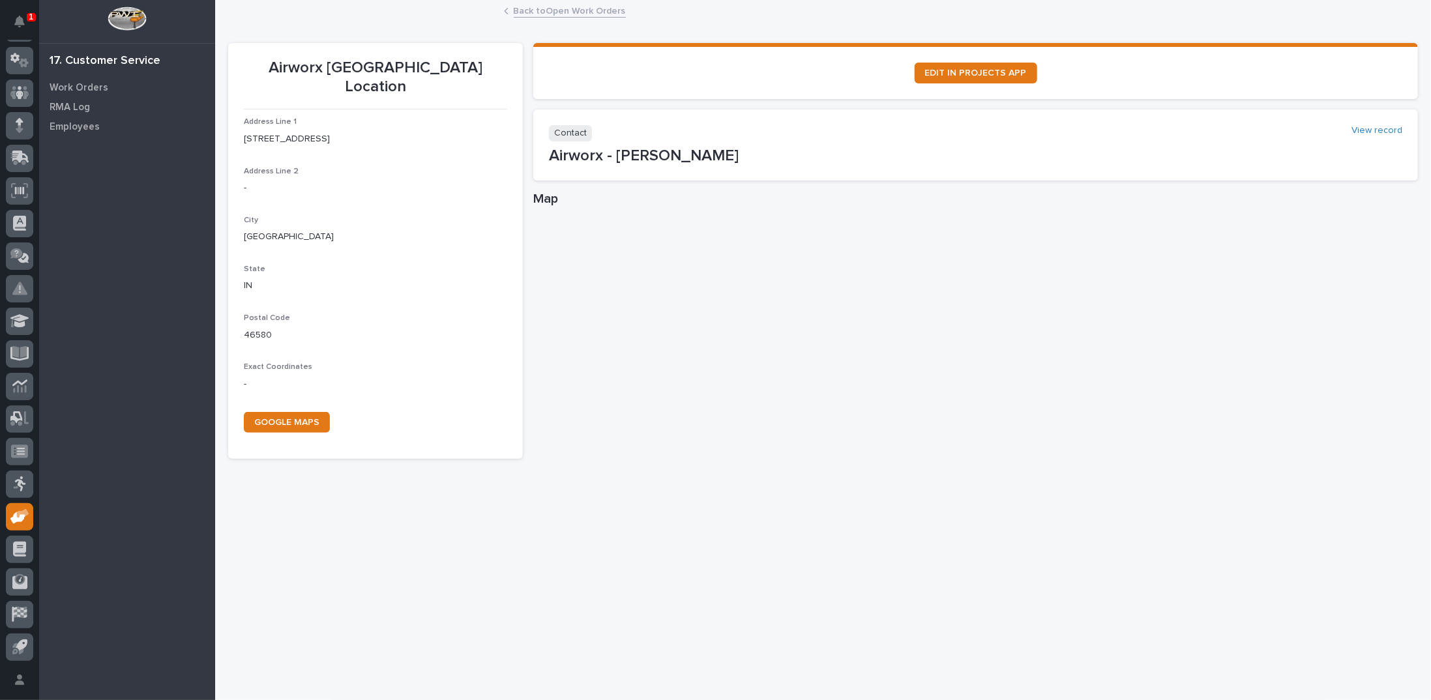
click at [533, 5] on link "Back to Open Work Orders" at bounding box center [570, 10] width 112 height 15
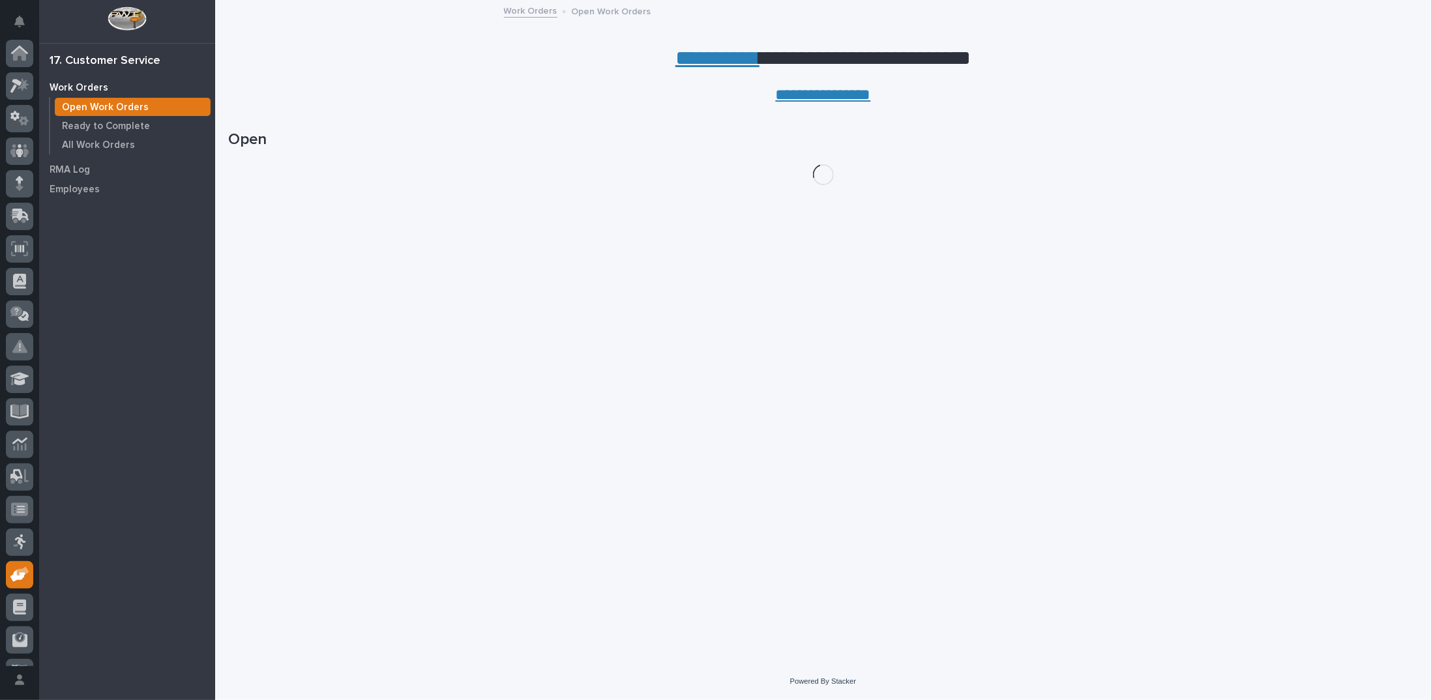
scroll to position [58, 0]
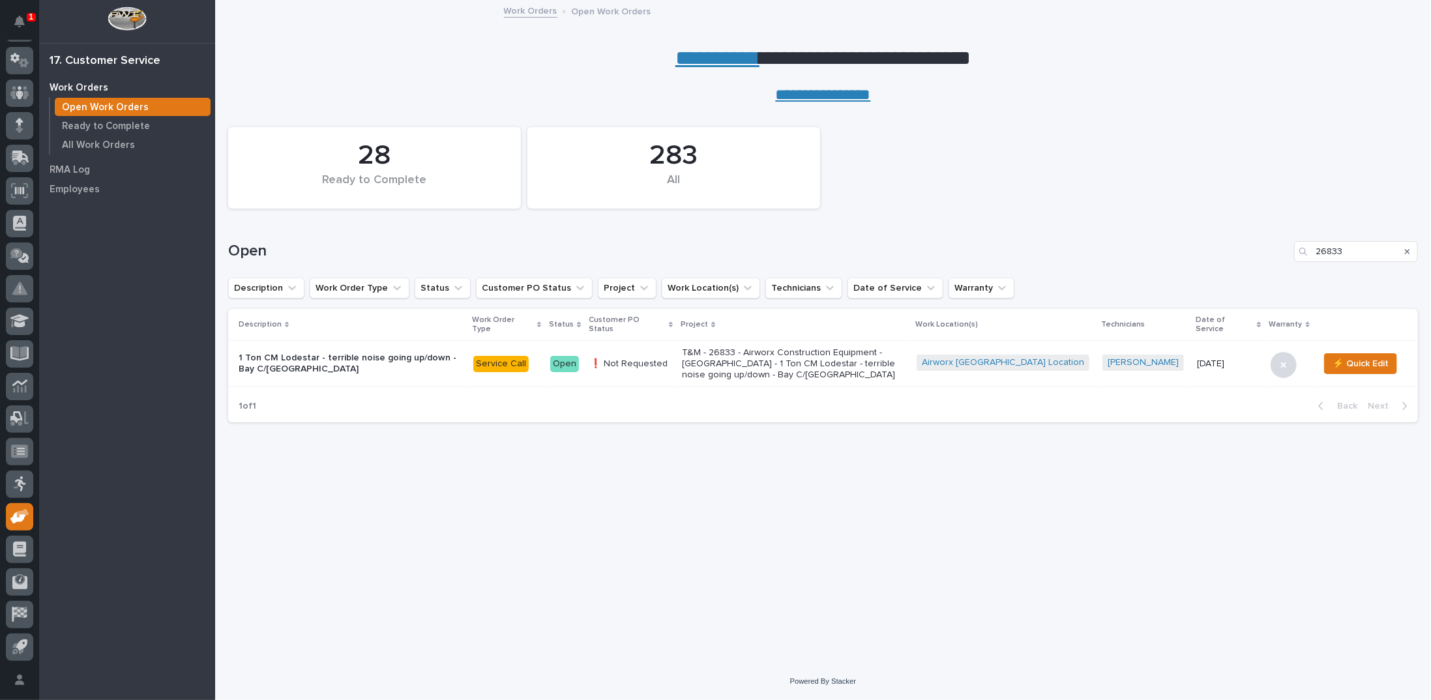
click at [806, 348] on p "T&M - 26833 - Airworx Construction Equipment - [GEOGRAPHIC_DATA] - 1 Ton CM Lod…" at bounding box center [794, 364] width 224 height 33
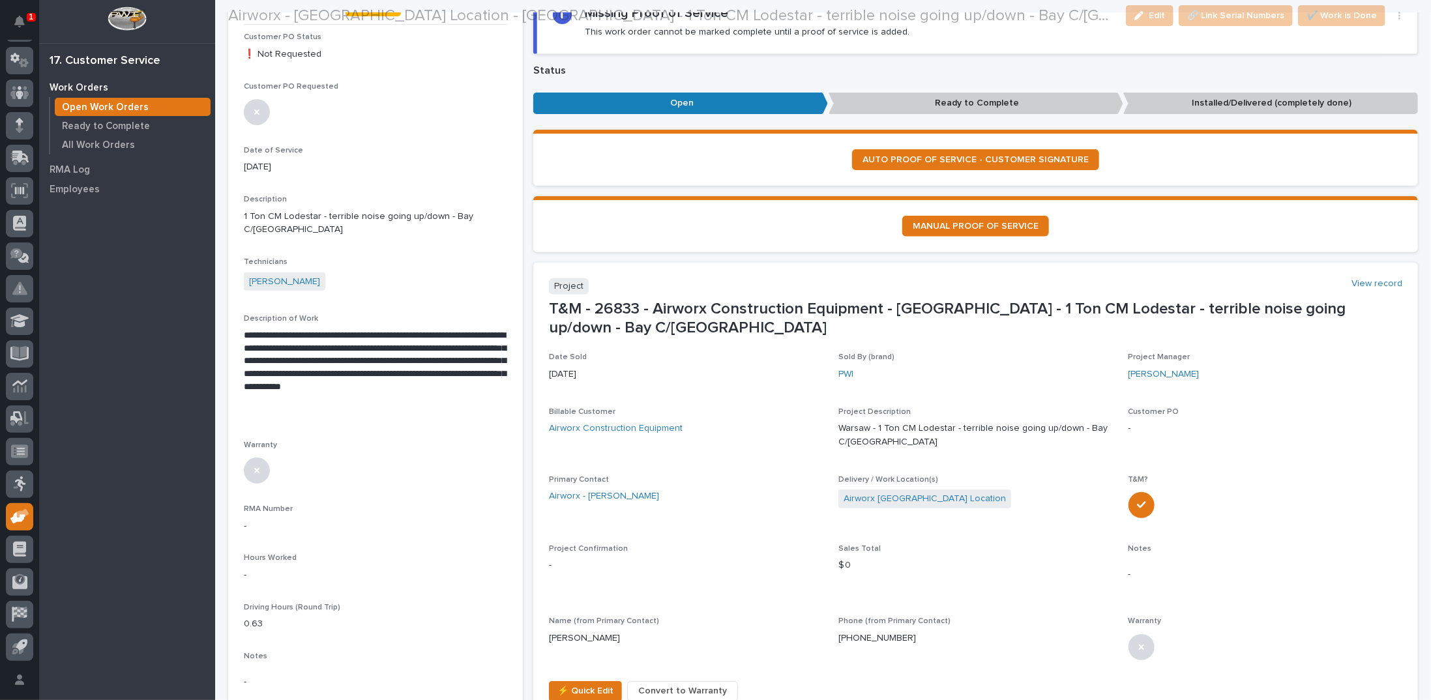
scroll to position [130, 0]
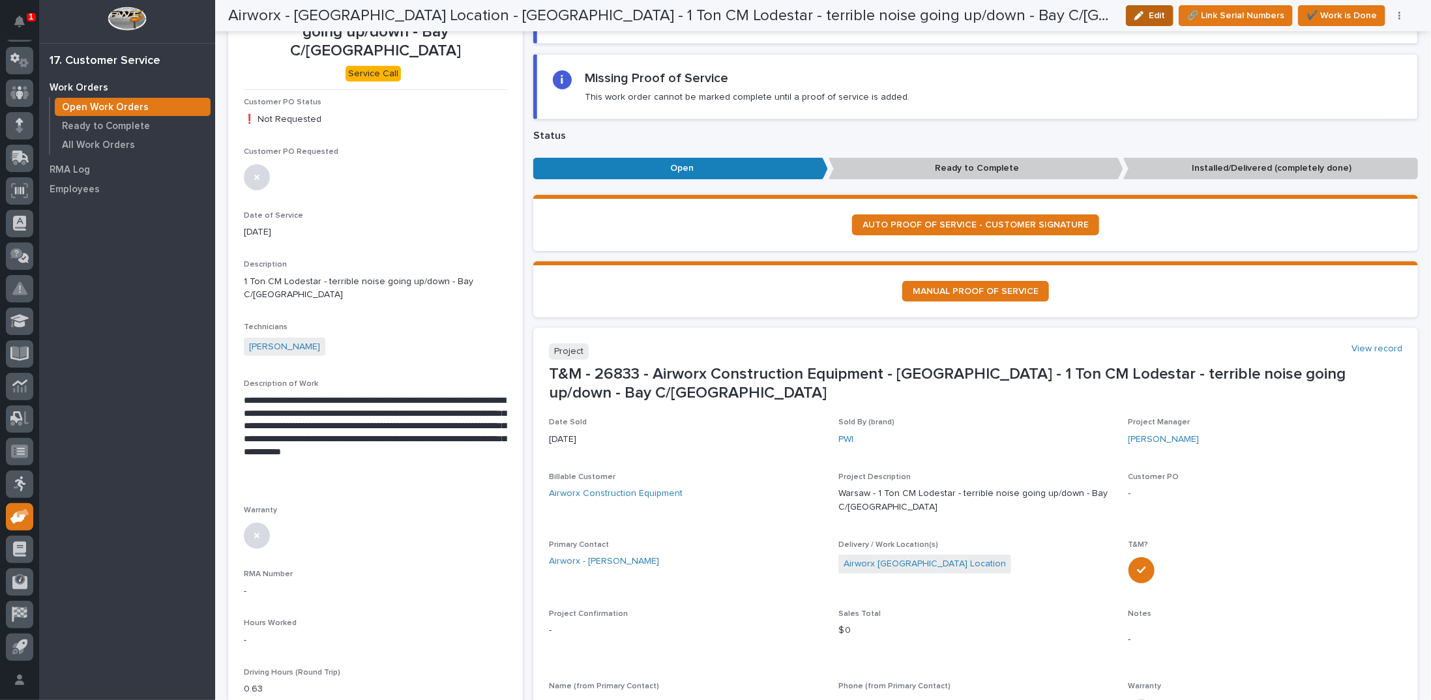
click at [1144, 18] on icon "button" at bounding box center [1139, 15] width 9 height 9
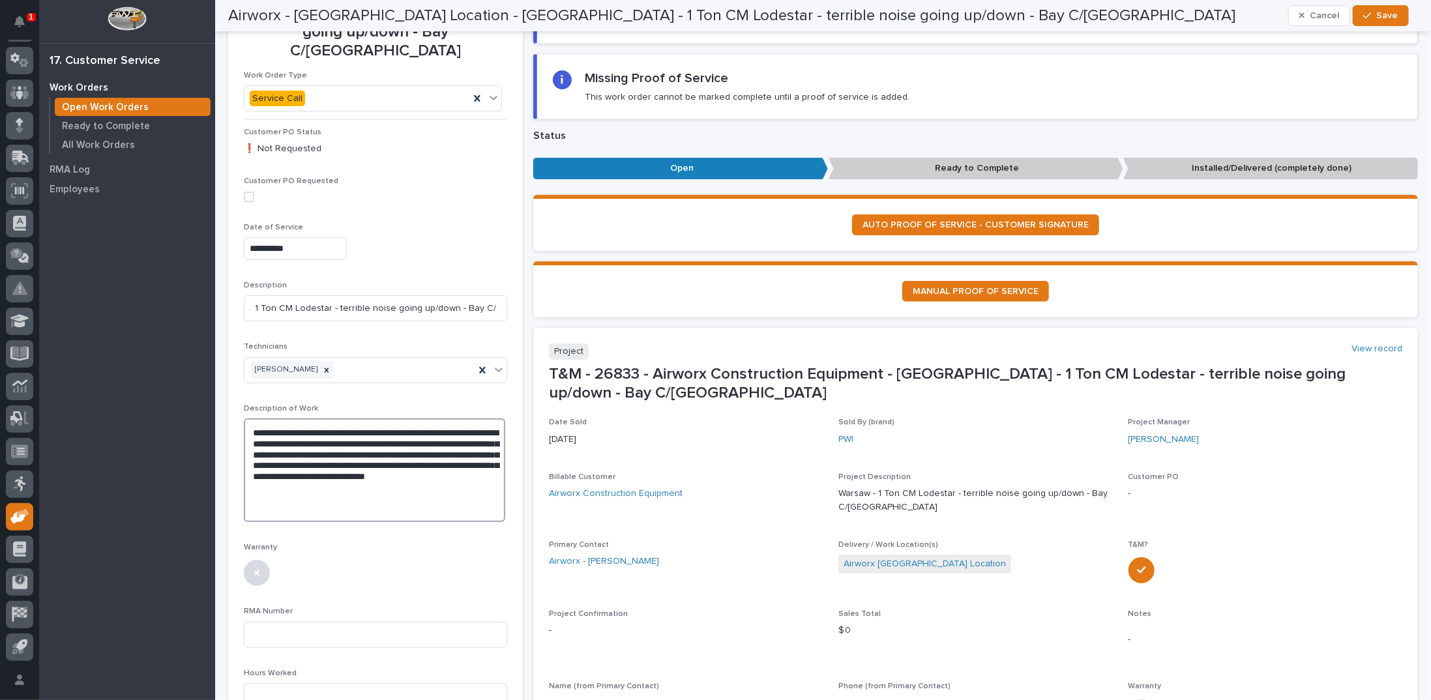
click at [447, 434] on textarea "**********" at bounding box center [374, 471] width 261 height 104
drag, startPoint x: 313, startPoint y: 451, endPoint x: 425, endPoint y: 454, distance: 111.5
click at [425, 454] on textarea "**********" at bounding box center [374, 482] width 261 height 126
paste textarea "**********"
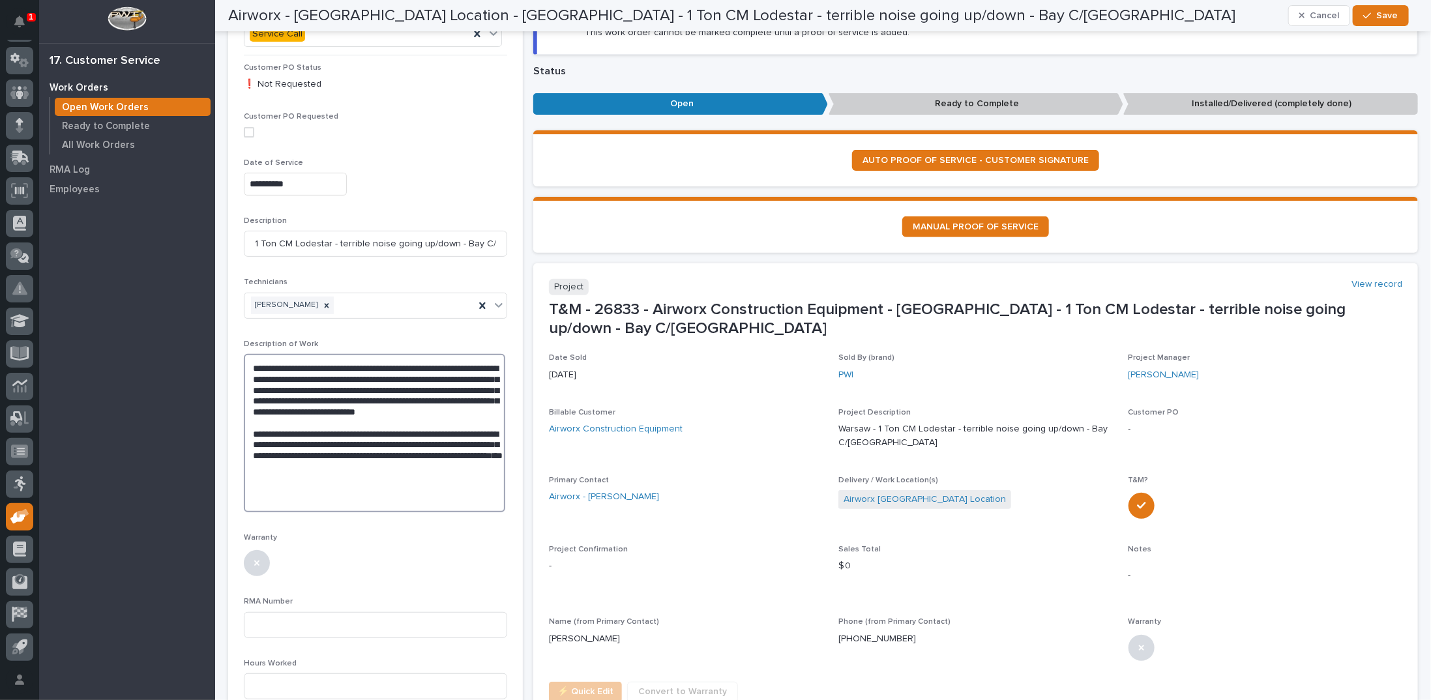
scroll to position [261, 0]
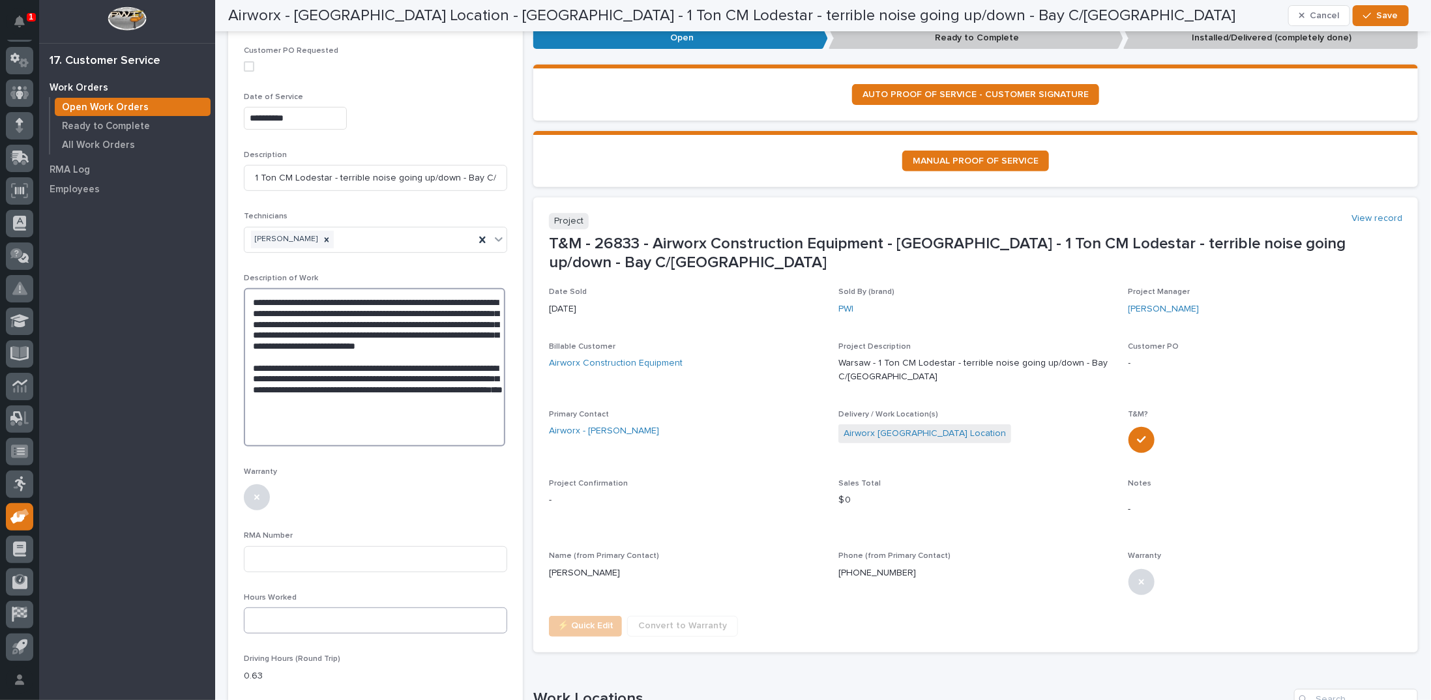
type textarea "**********"
click at [269, 608] on input at bounding box center [375, 621] width 263 height 26
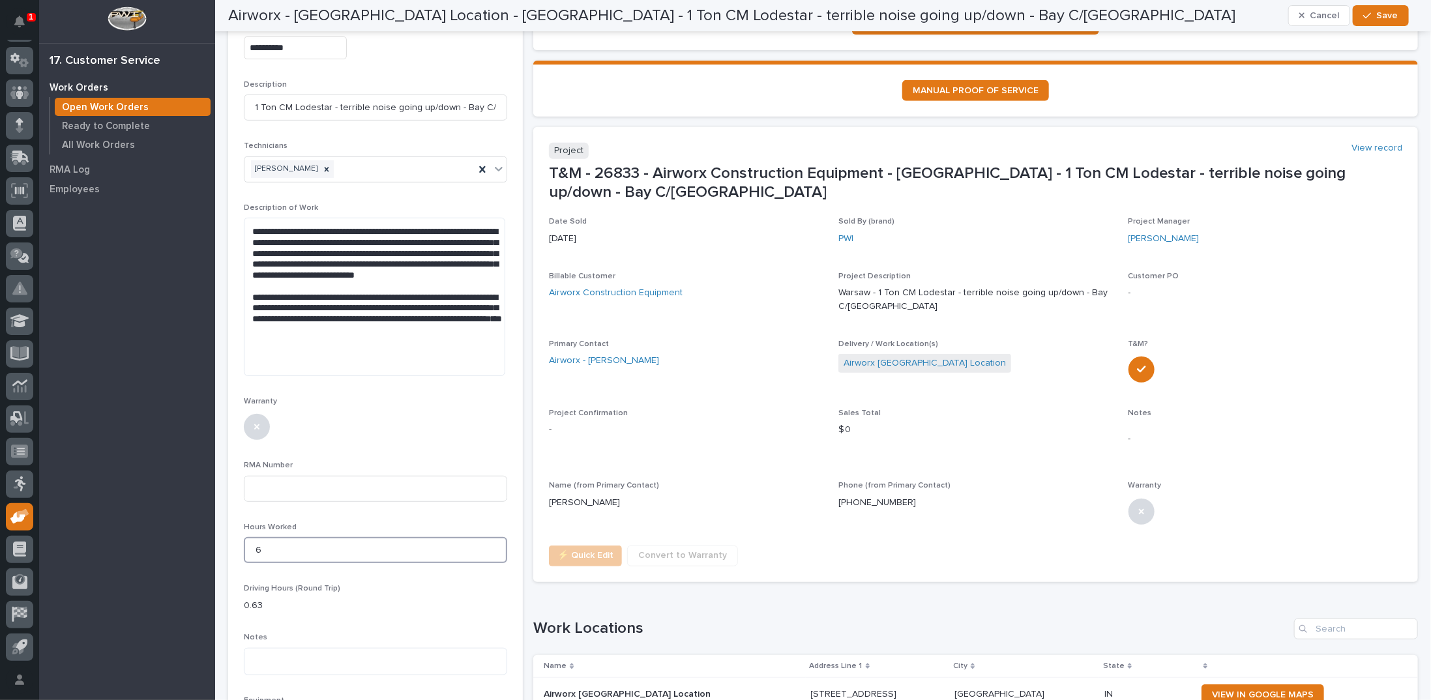
scroll to position [326, 0]
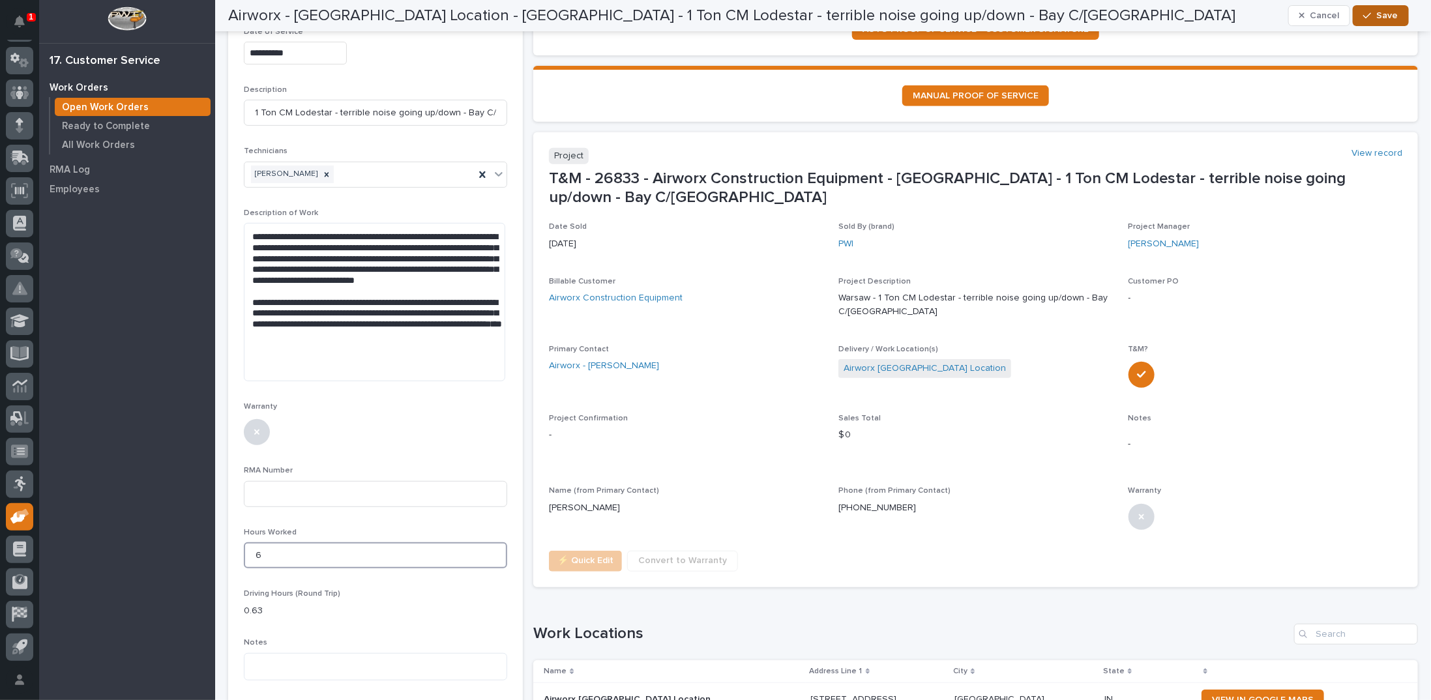
type input "6"
click at [1369, 12] on icon "button" at bounding box center [1368, 15] width 8 height 9
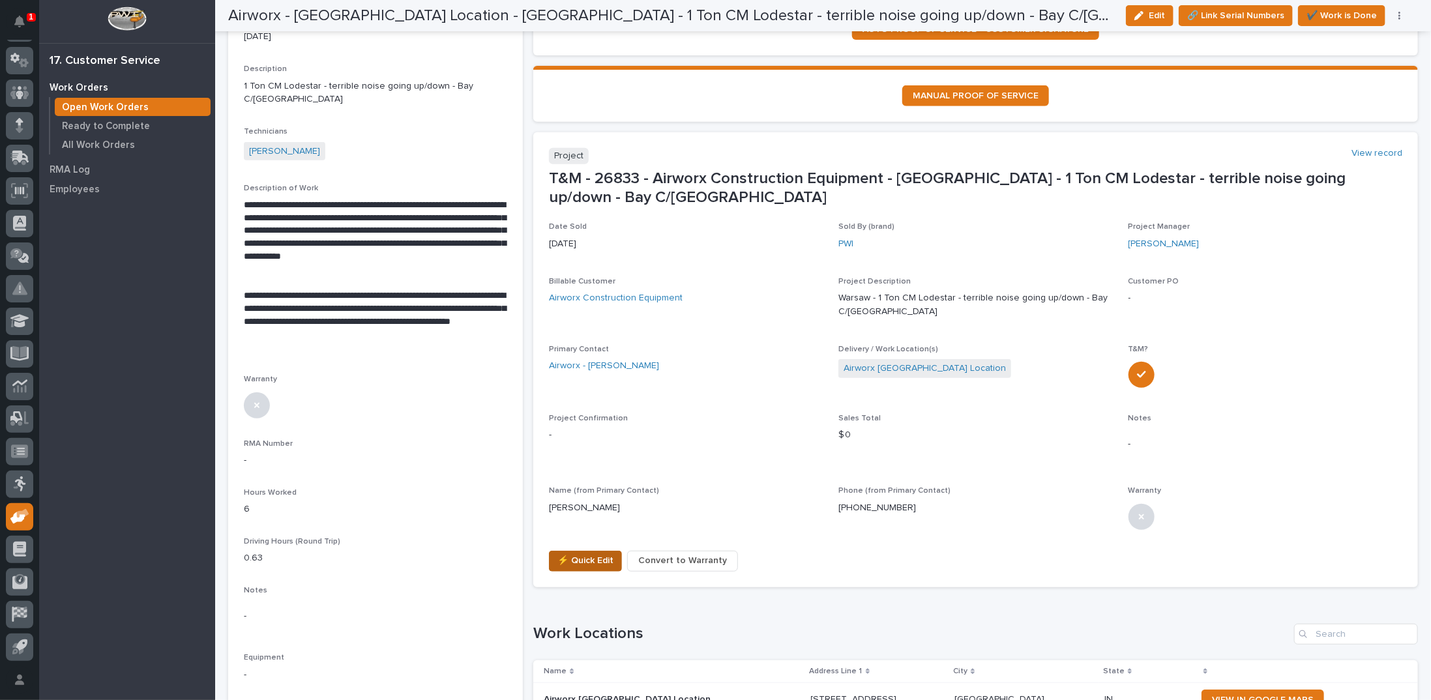
click at [571, 553] on span "⚡ Quick Edit" at bounding box center [586, 561] width 56 height 16
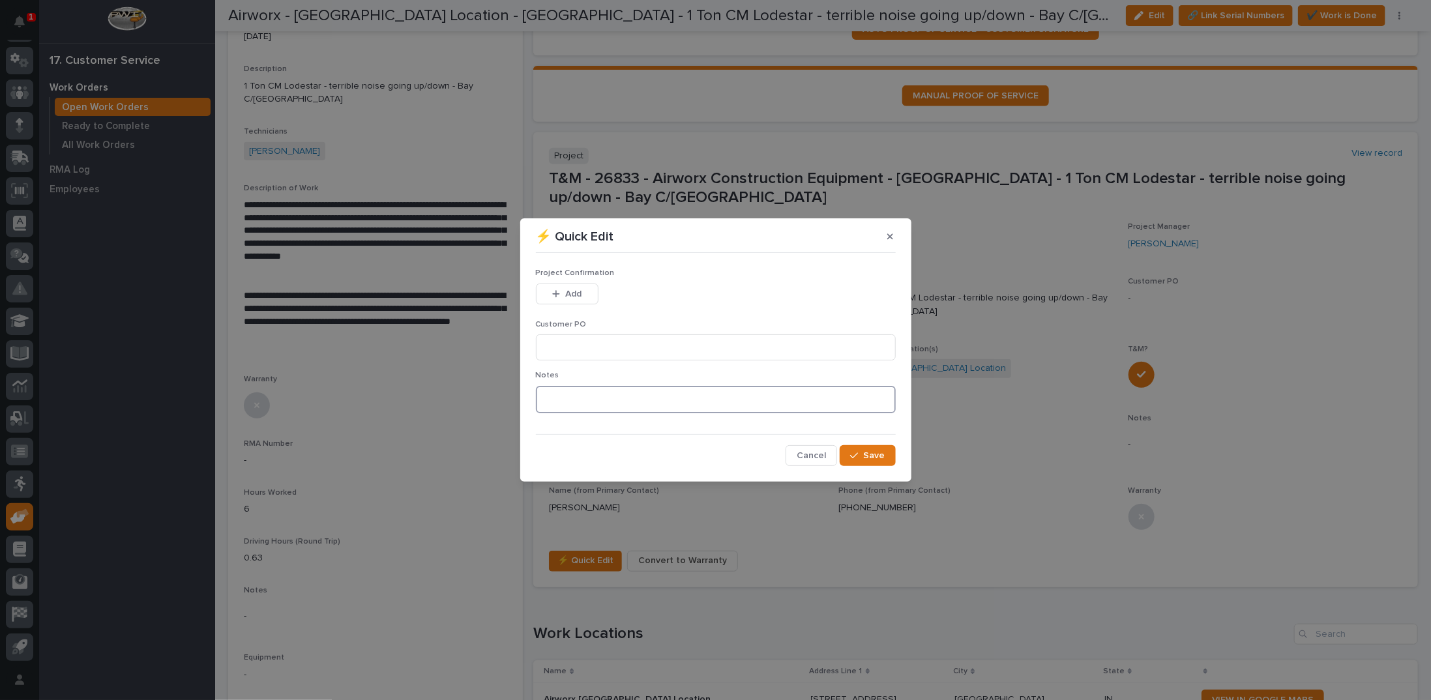
click at [554, 412] on textarea at bounding box center [716, 399] width 360 height 27
type textarea "*********"
click at [572, 350] on input at bounding box center [716, 348] width 360 height 26
type input "Verbal Bonnie"
click at [561, 295] on div "button" at bounding box center [558, 294] width 13 height 9
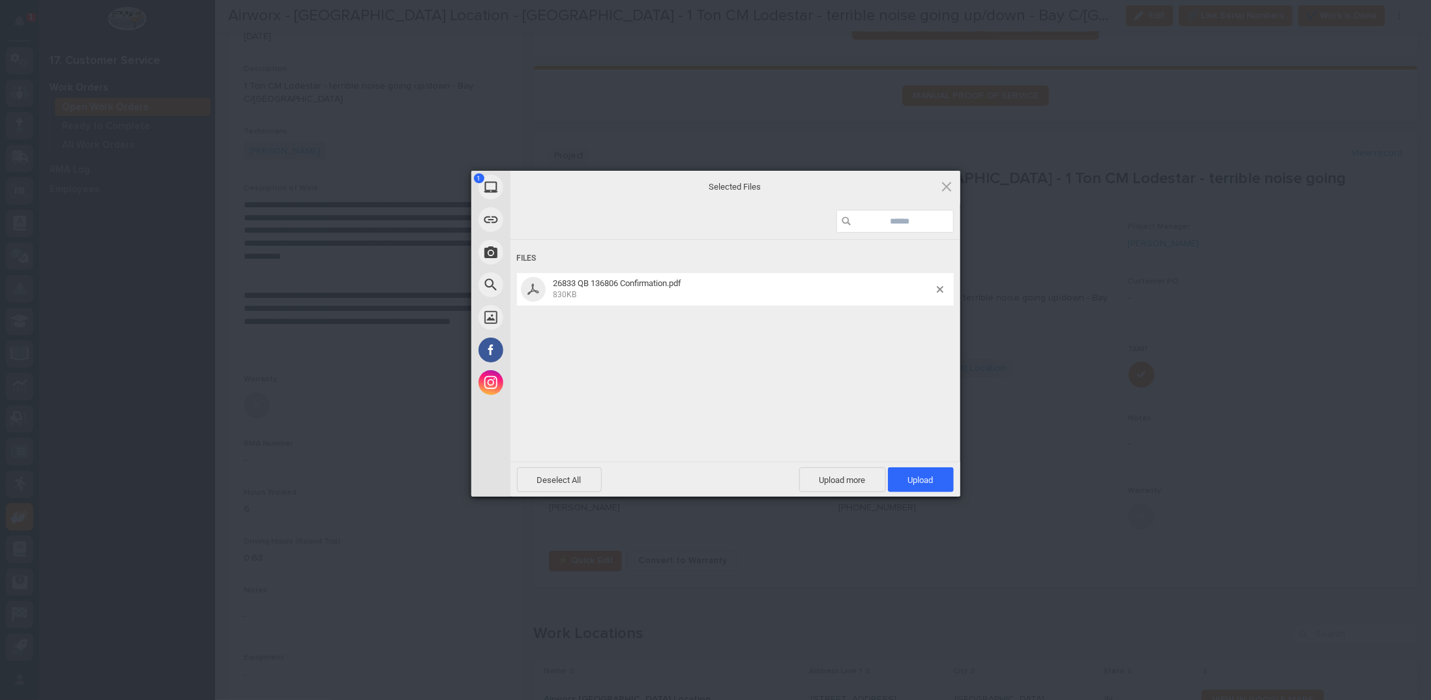
click at [921, 483] on span "Upload 1" at bounding box center [920, 480] width 25 height 10
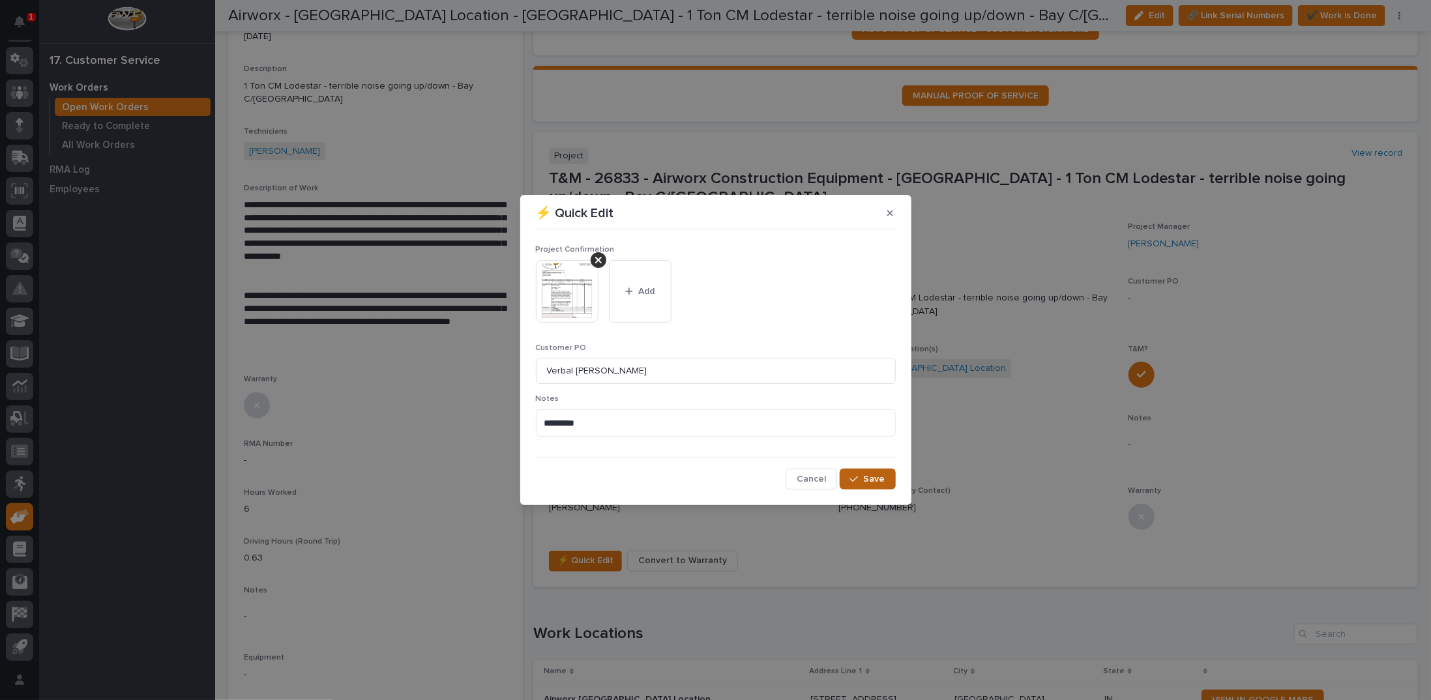
click at [879, 475] on span "Save" at bounding box center [875, 479] width 22 height 12
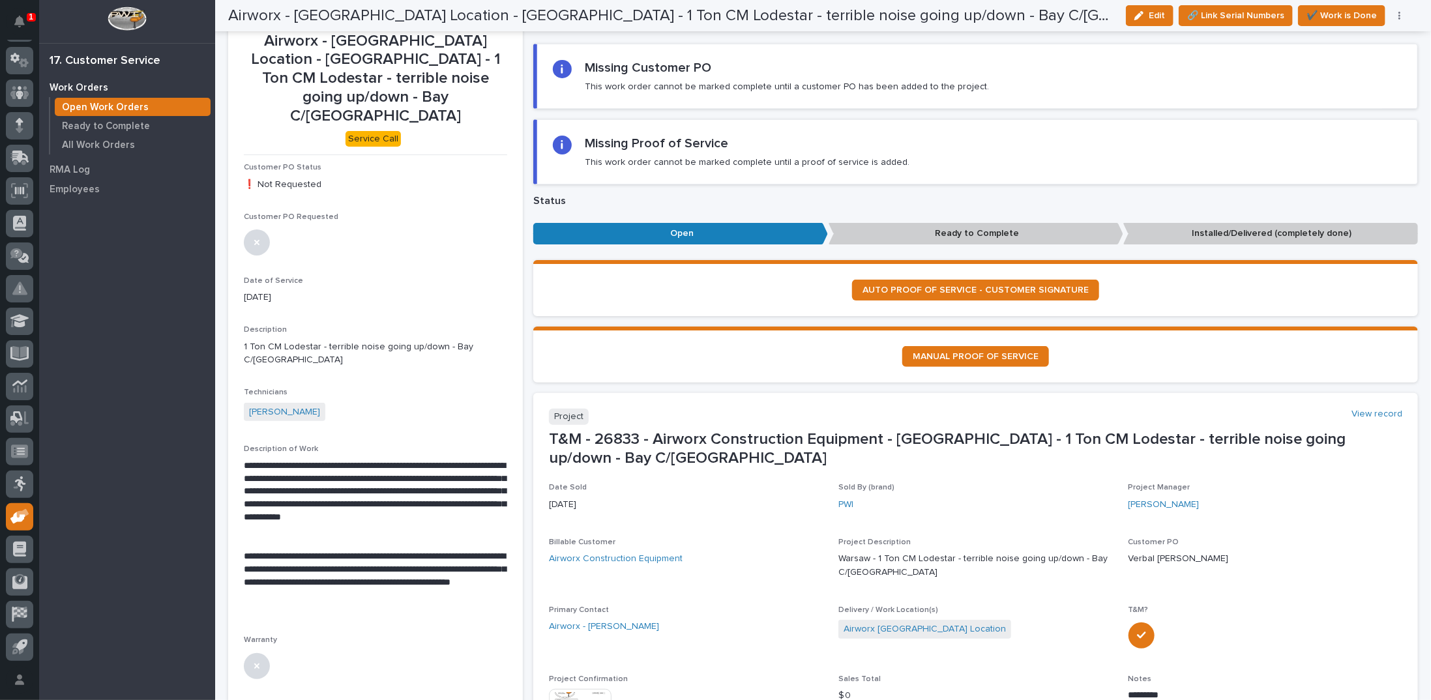
scroll to position [0, 0]
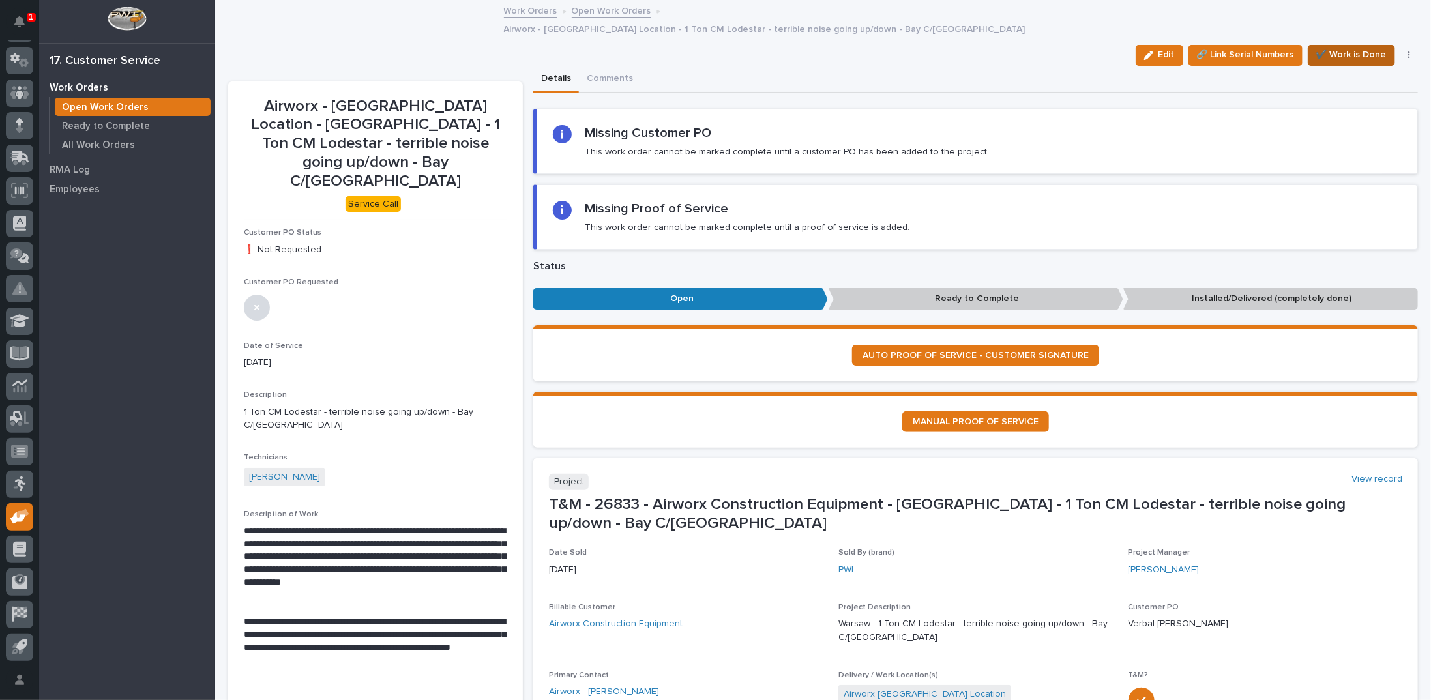
click at [1342, 47] on span "✔️ Work is Done" at bounding box center [1352, 55] width 70 height 16
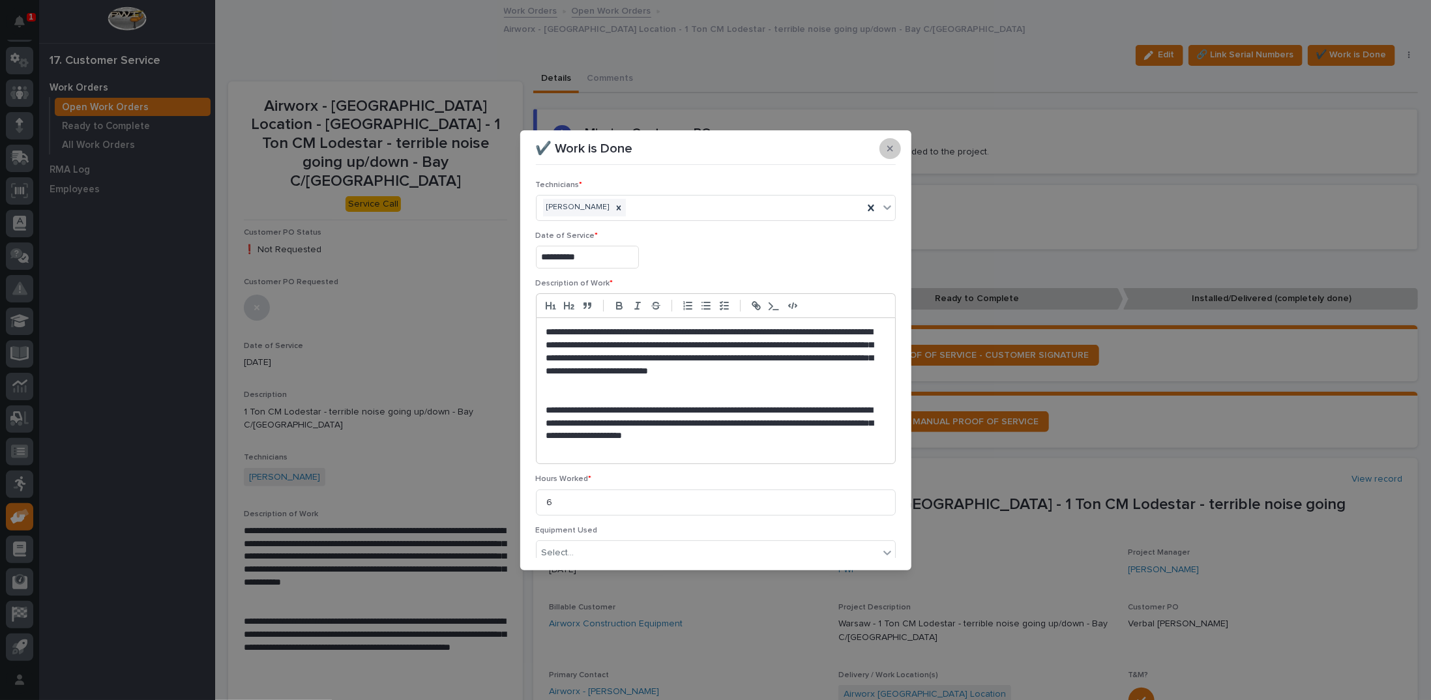
click at [886, 146] on button "button" at bounding box center [891, 148] width 22 height 21
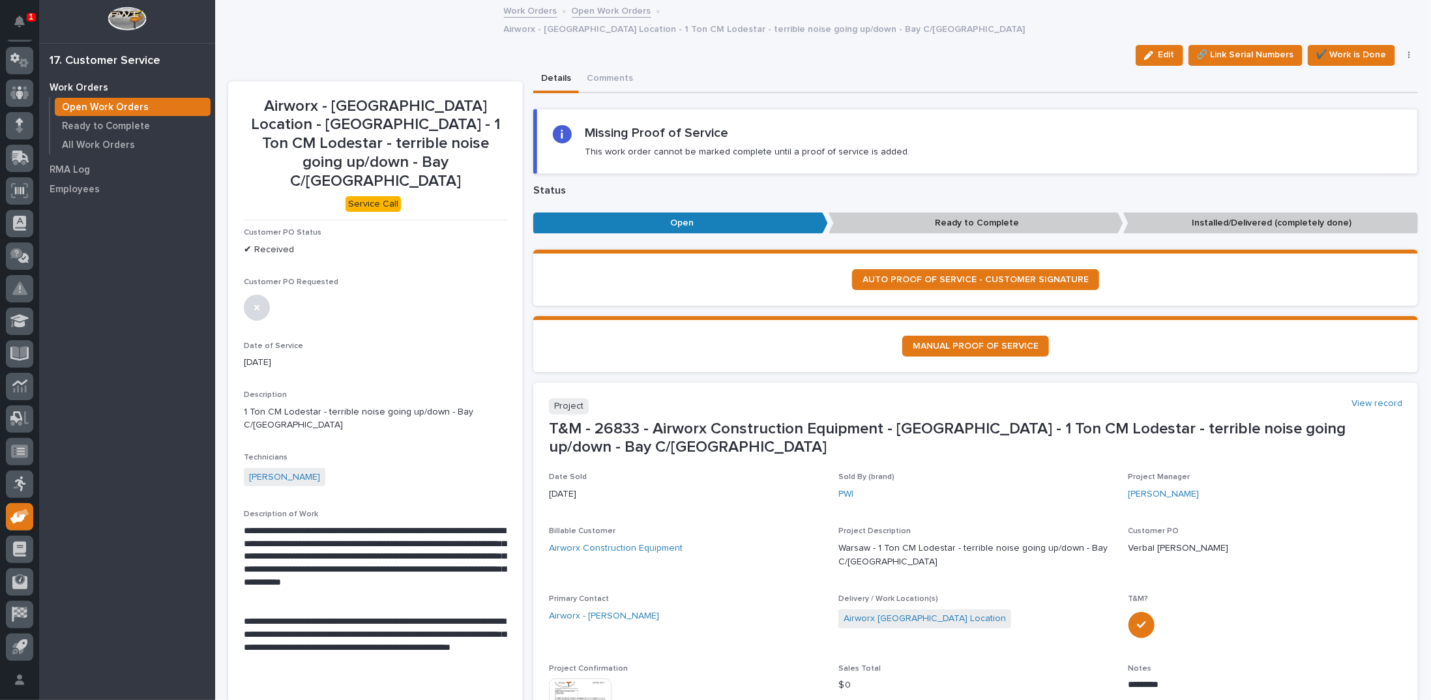
click at [593, 8] on link "Open Work Orders" at bounding box center [612, 10] width 80 height 15
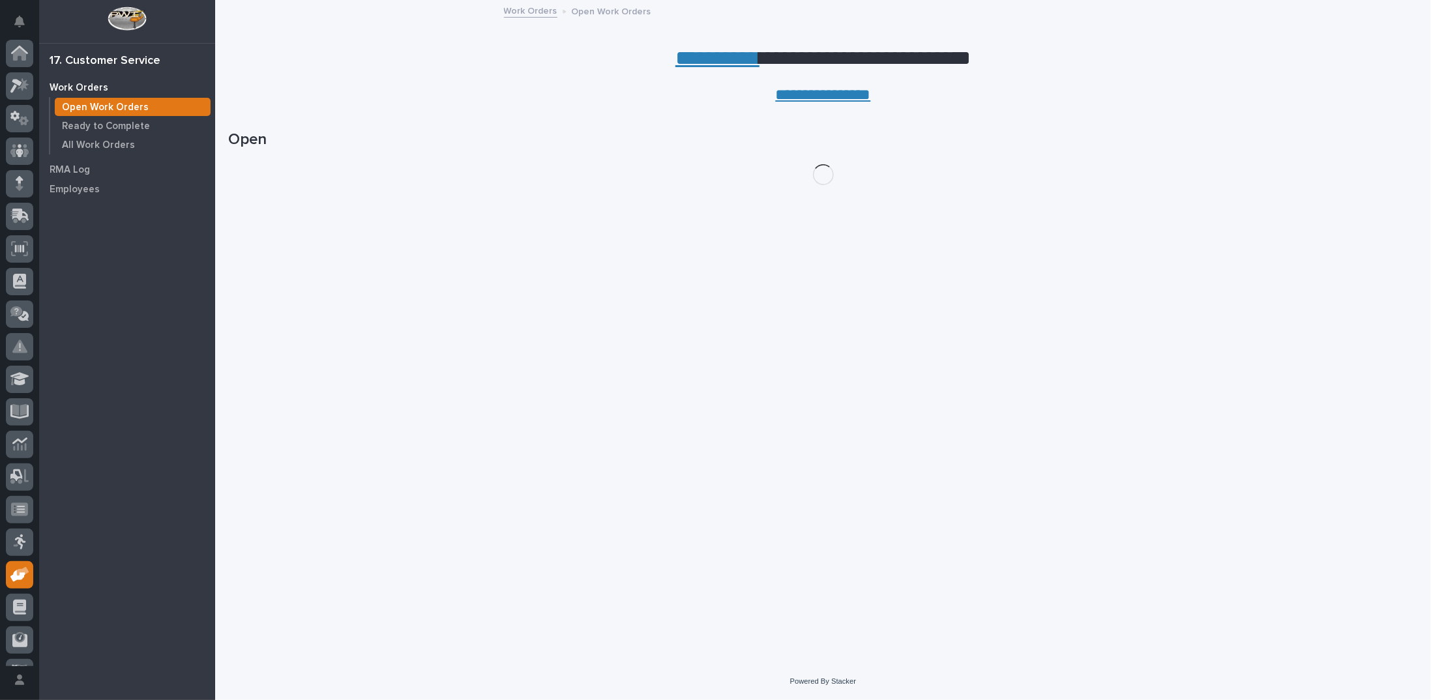
scroll to position [58, 0]
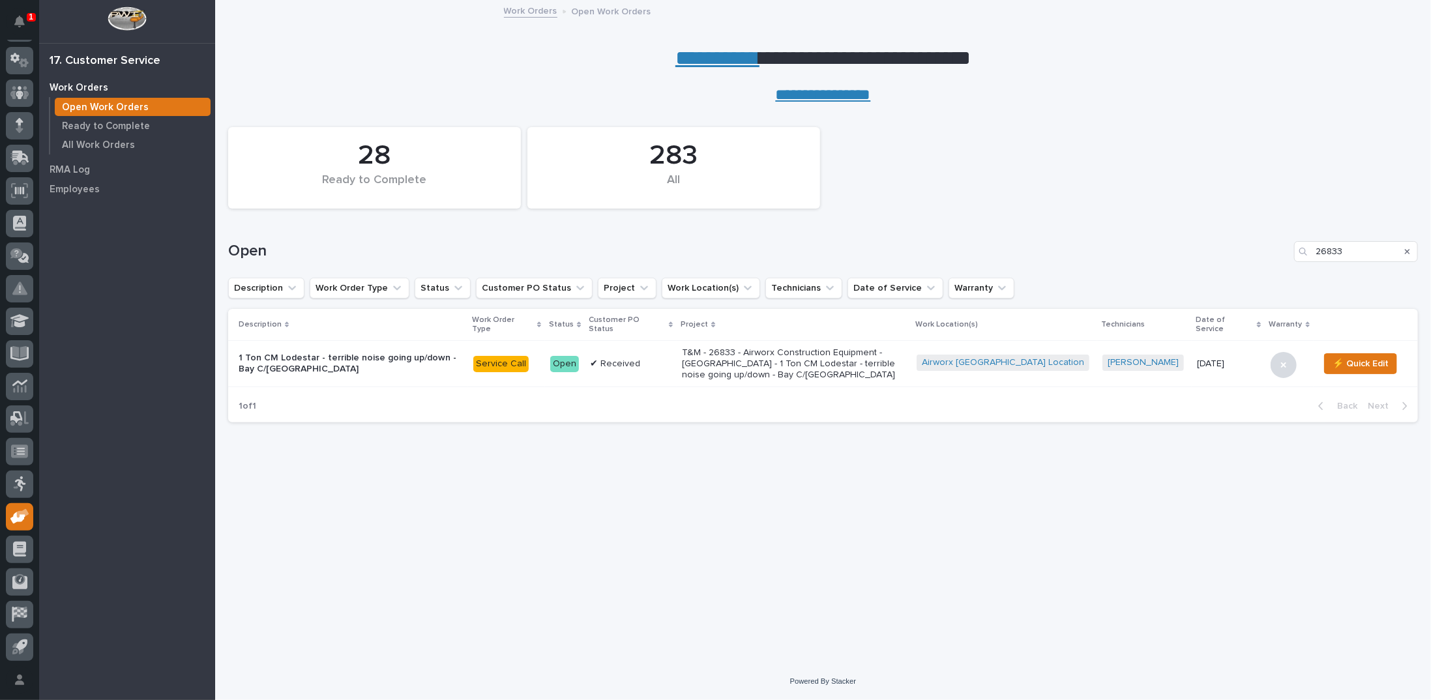
click at [1409, 251] on icon "Search" at bounding box center [1407, 251] width 5 height 5
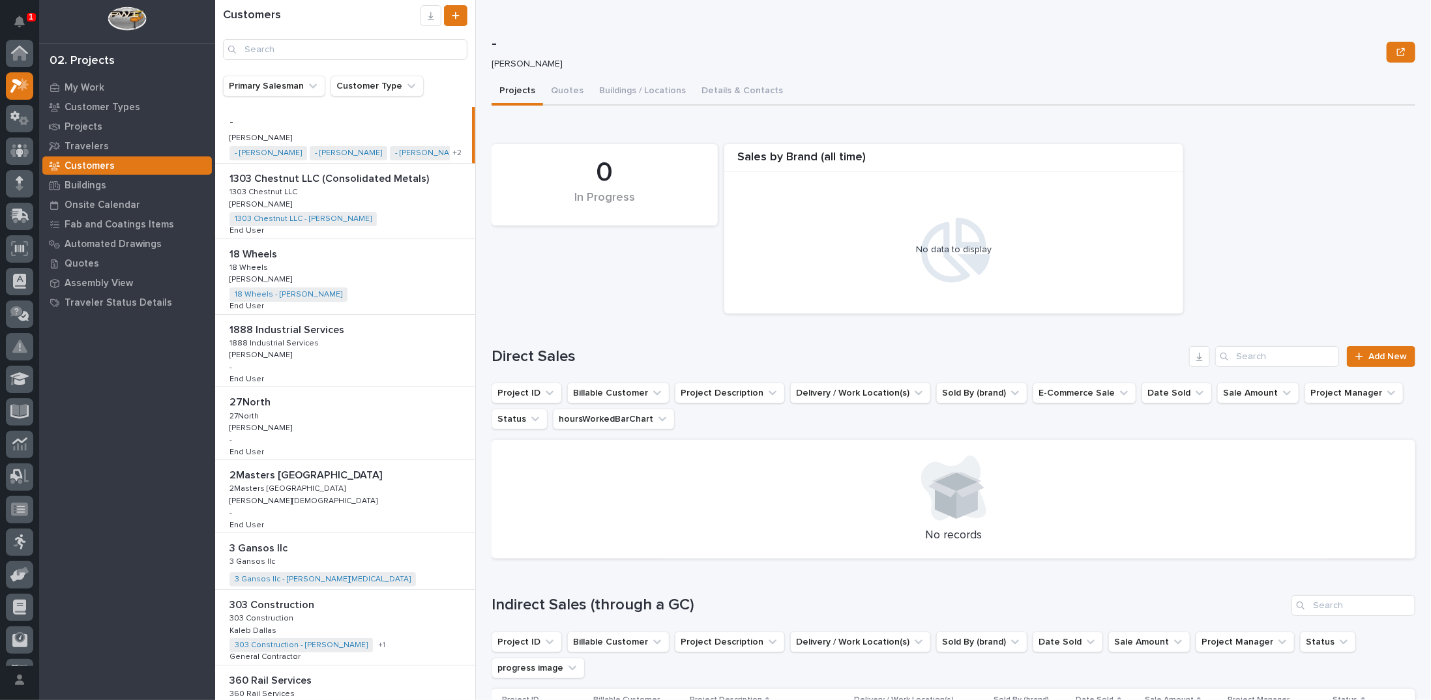
scroll to position [33, 0]
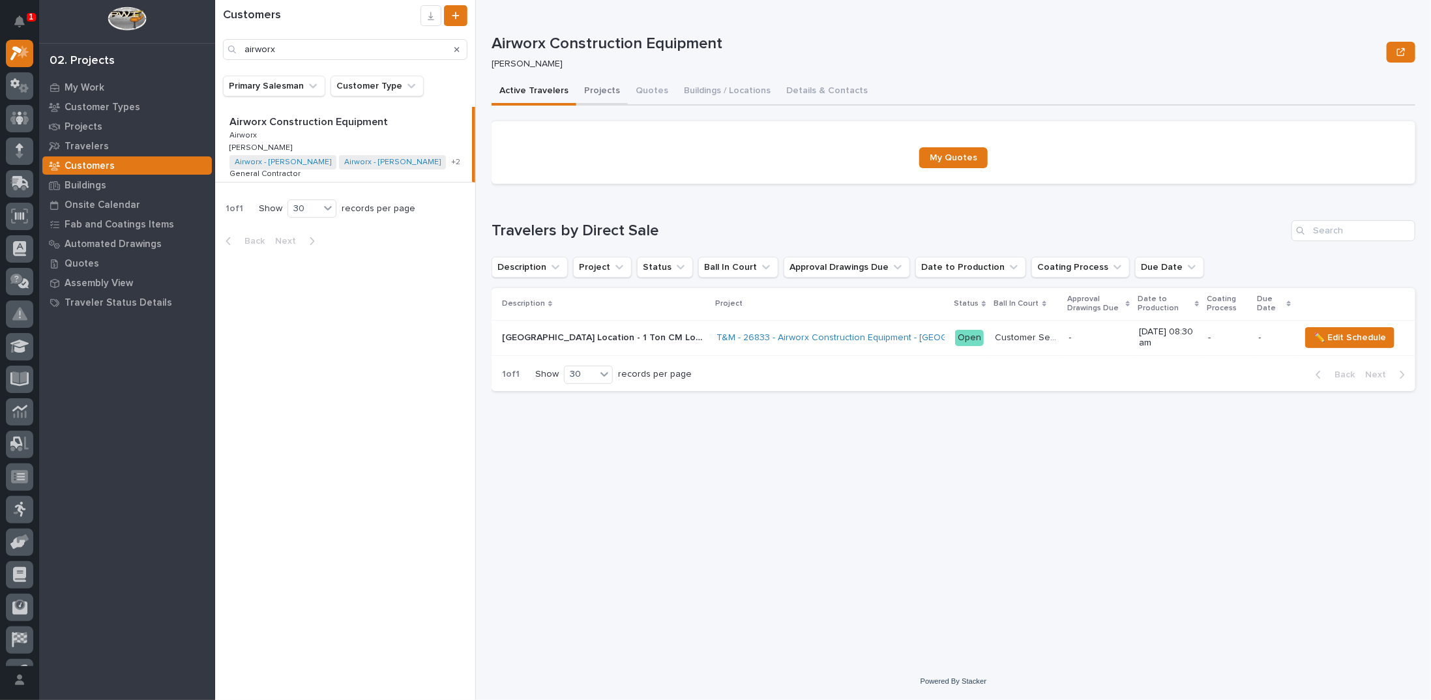
type input "airworx"
click at [591, 91] on button "Projects" at bounding box center [602, 91] width 52 height 27
